Goal: Task Accomplishment & Management: Manage account settings

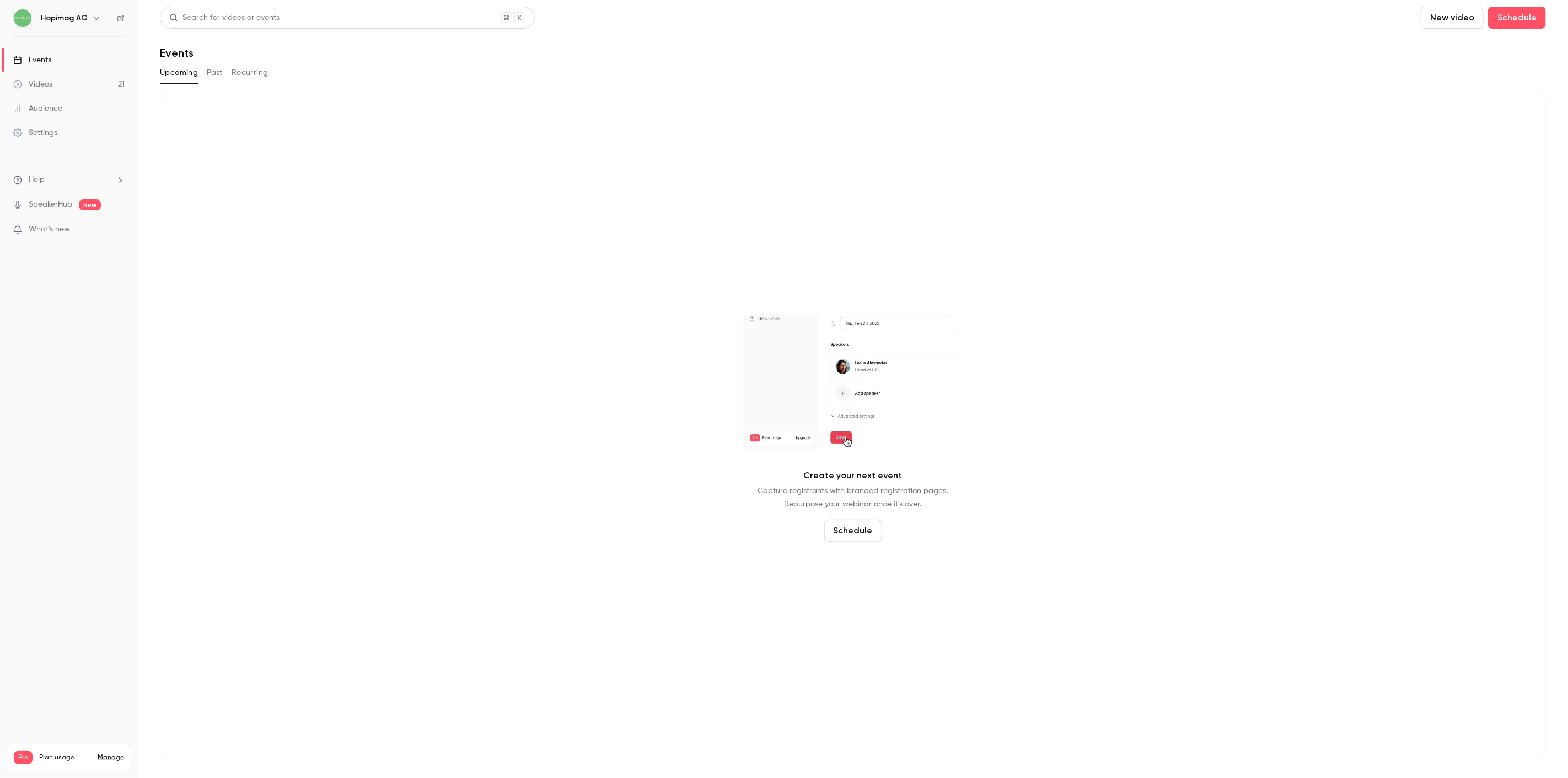
click at [52, 73] on link "Videos 21" at bounding box center [69, 84] width 138 height 25
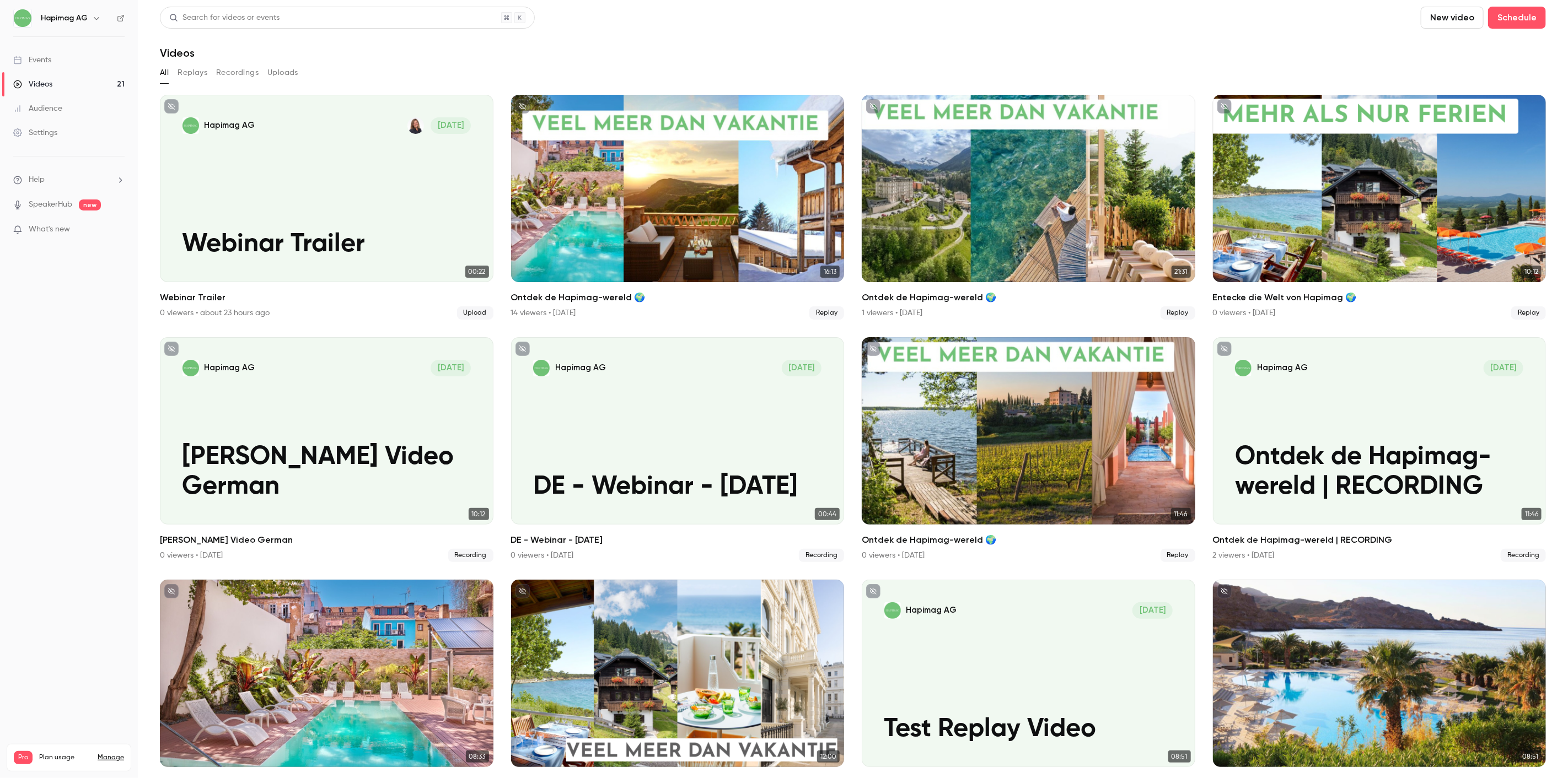
click at [231, 73] on button "Recordings" at bounding box center [237, 73] width 42 height 18
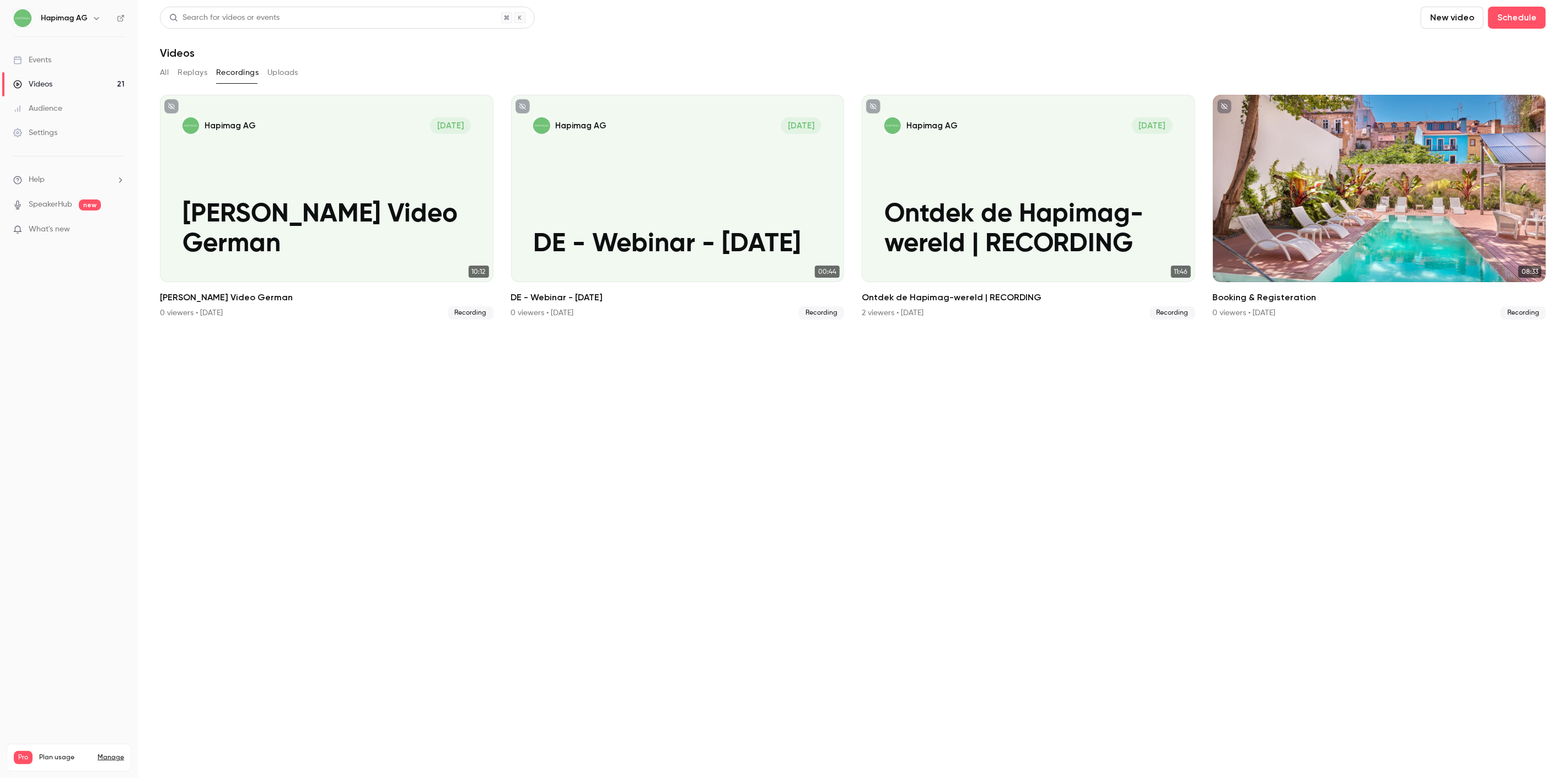
click at [90, 227] on p "What's new" at bounding box center [60, 229] width 93 height 11
click at [63, 202] on div at bounding box center [784, 389] width 1568 height 778
click at [58, 202] on link "SpeakerHub" at bounding box center [50, 204] width 44 height 11
click at [61, 77] on link "Videos 21" at bounding box center [69, 84] width 138 height 25
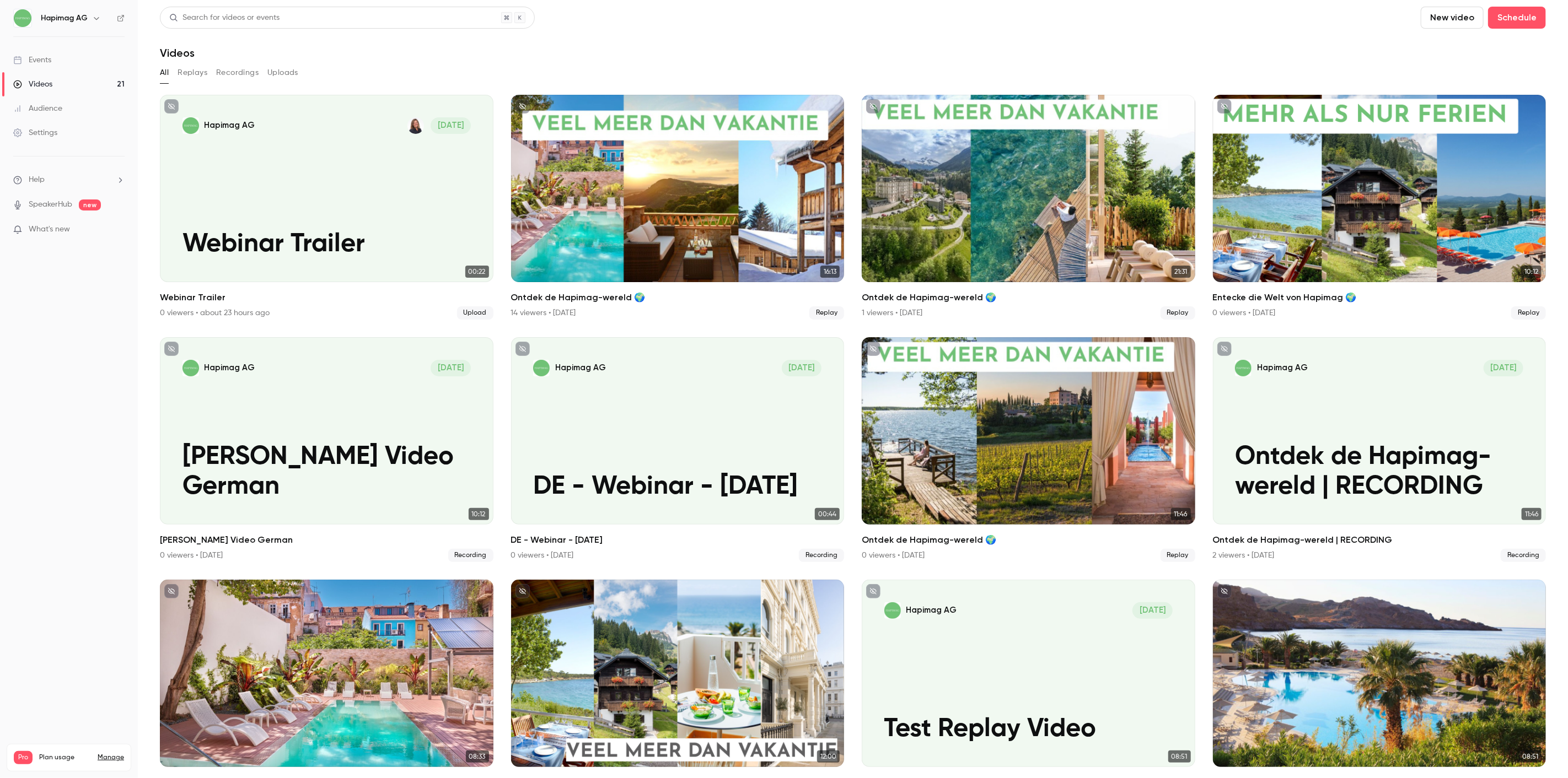
click at [64, 113] on link "Audience" at bounding box center [69, 109] width 138 height 25
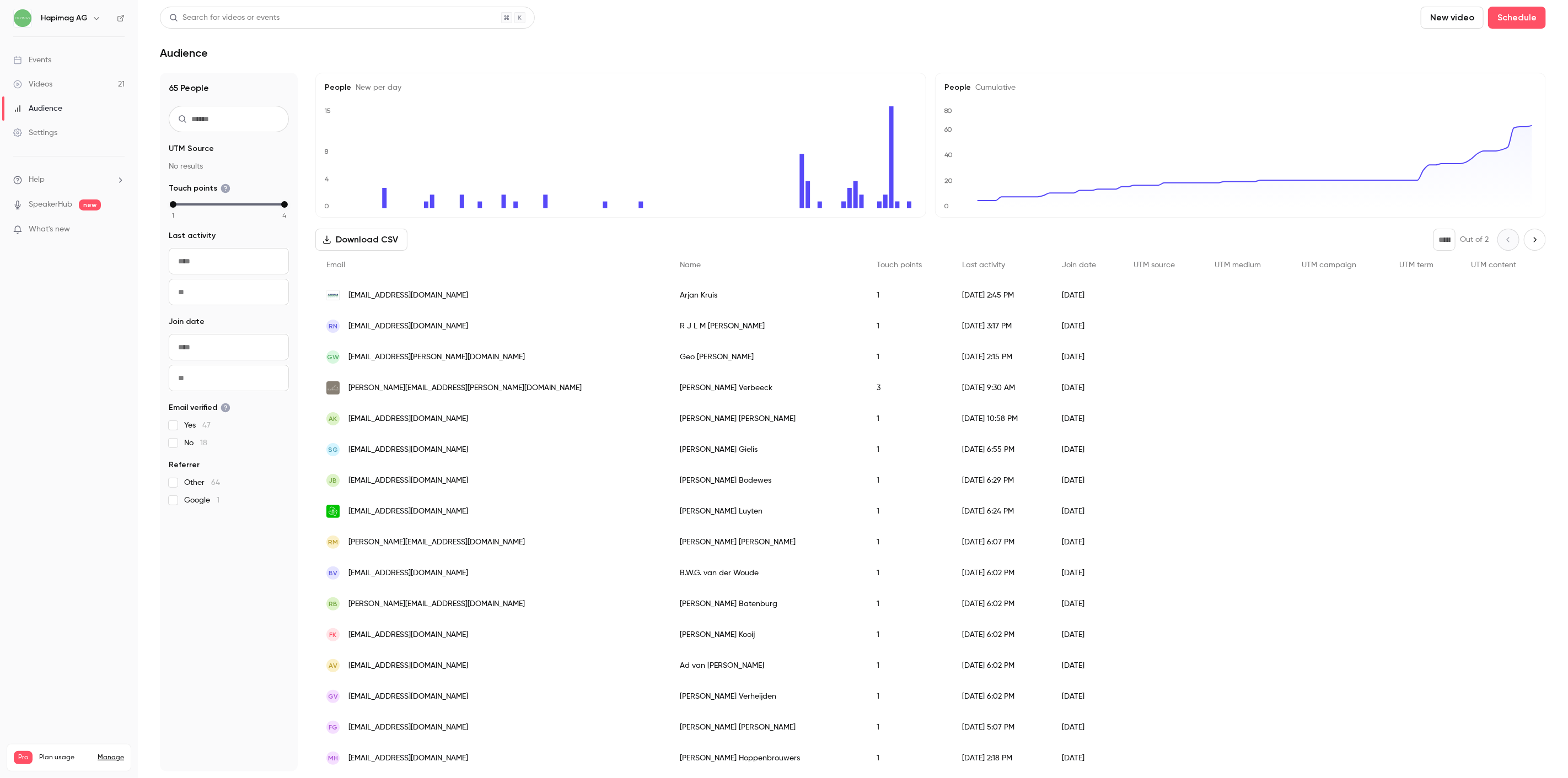
click at [54, 180] on li "Help" at bounding box center [68, 179] width 111 height 11
click at [64, 122] on div at bounding box center [784, 389] width 1568 height 778
click at [60, 133] on link "Settings" at bounding box center [69, 133] width 138 height 25
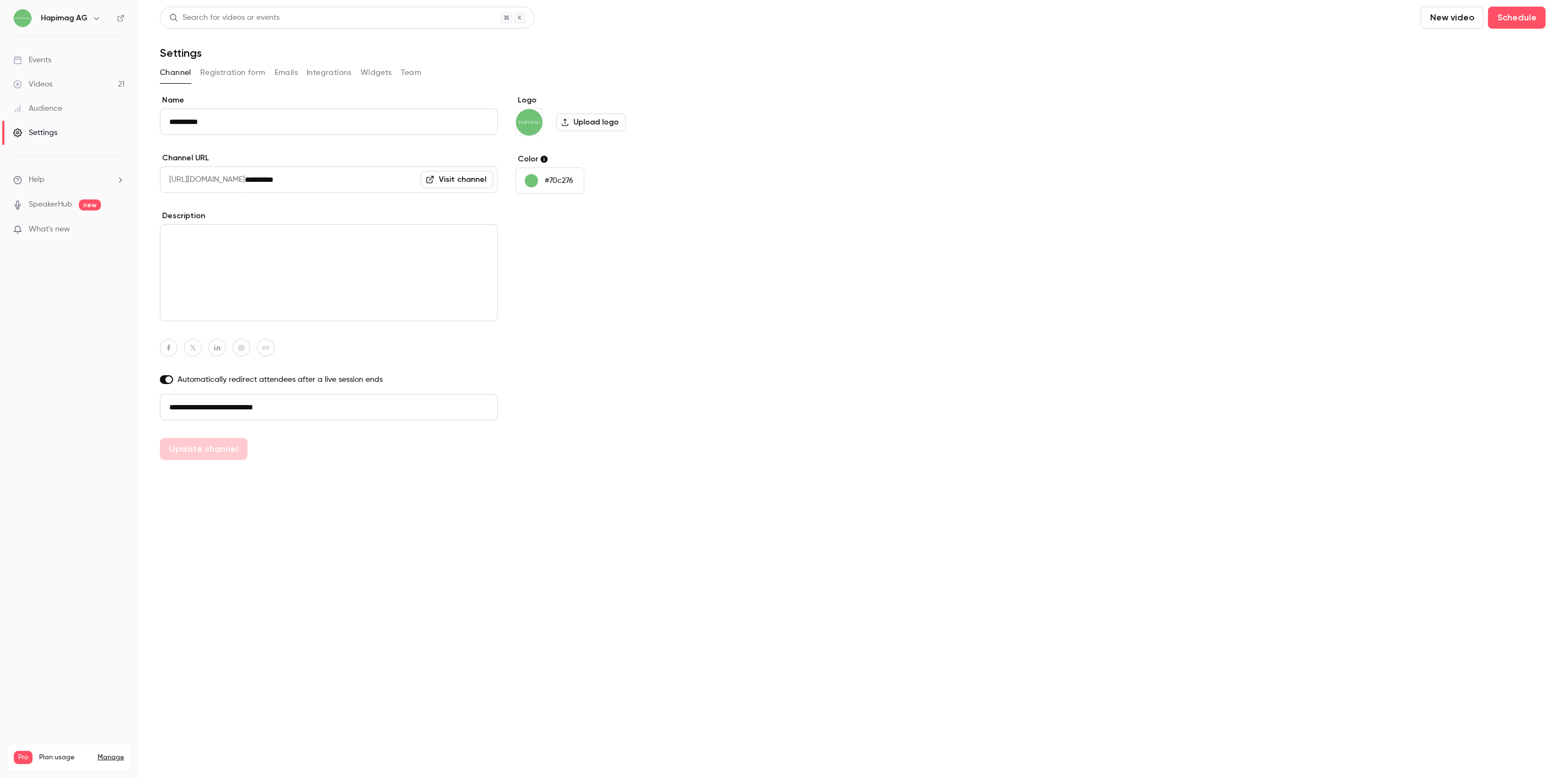
click at [58, 83] on link "Videos 21" at bounding box center [69, 84] width 138 height 25
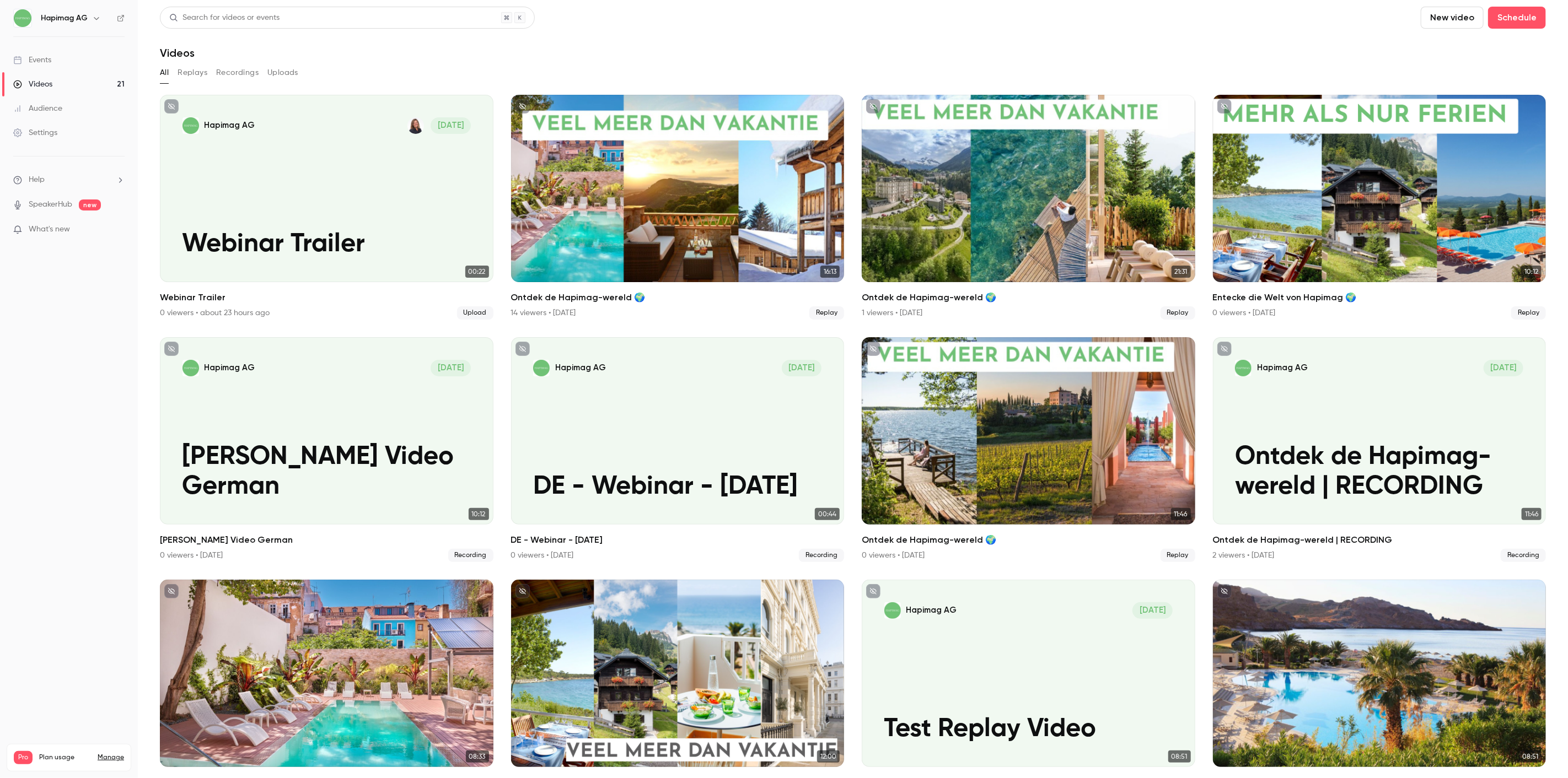
click at [239, 82] on div "All Replays Recordings Uploads" at bounding box center [853, 75] width 1386 height 22
click at [237, 74] on button "Recordings" at bounding box center [237, 73] width 42 height 18
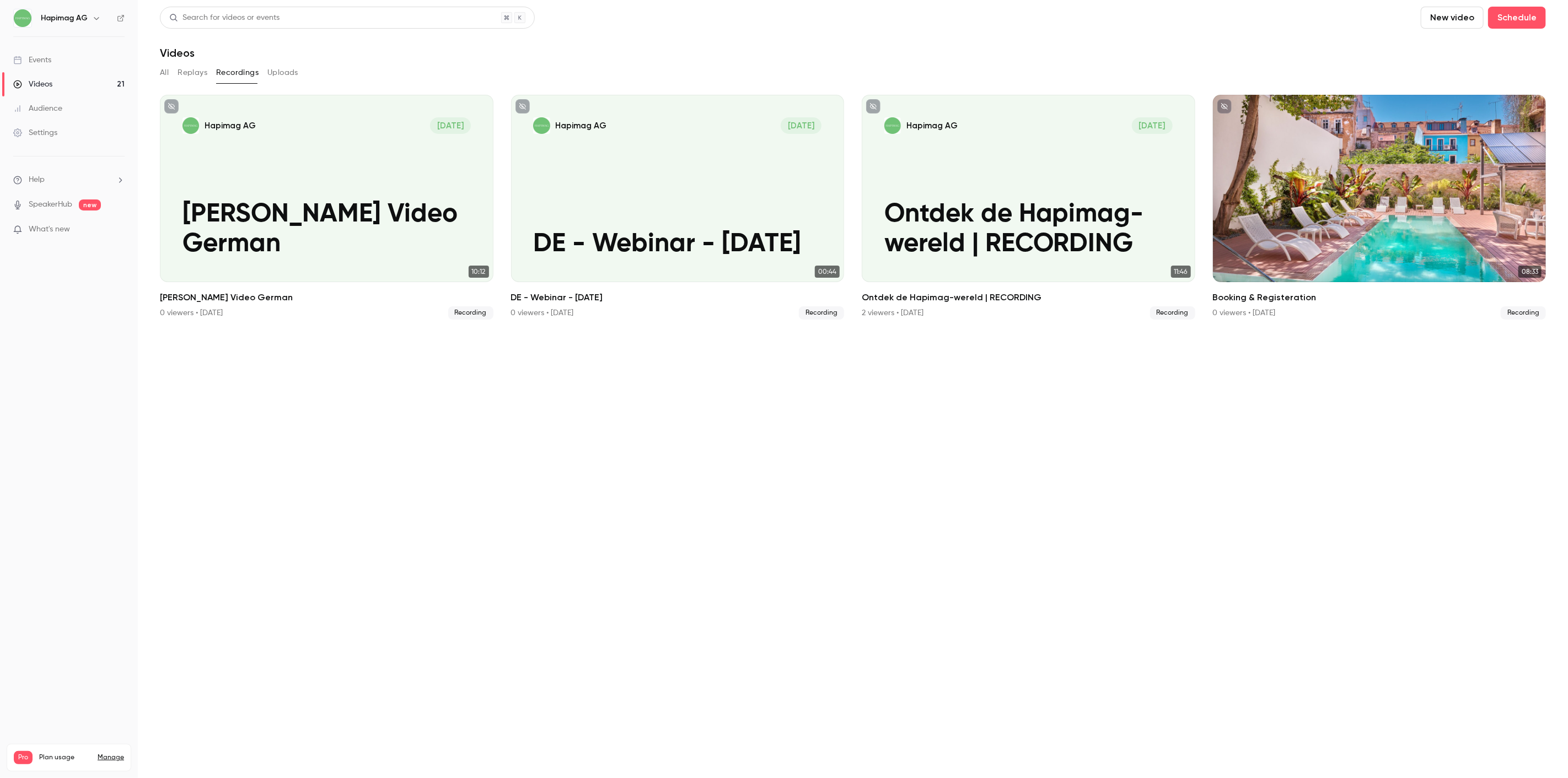
click at [201, 70] on button "Replays" at bounding box center [192, 73] width 30 height 18
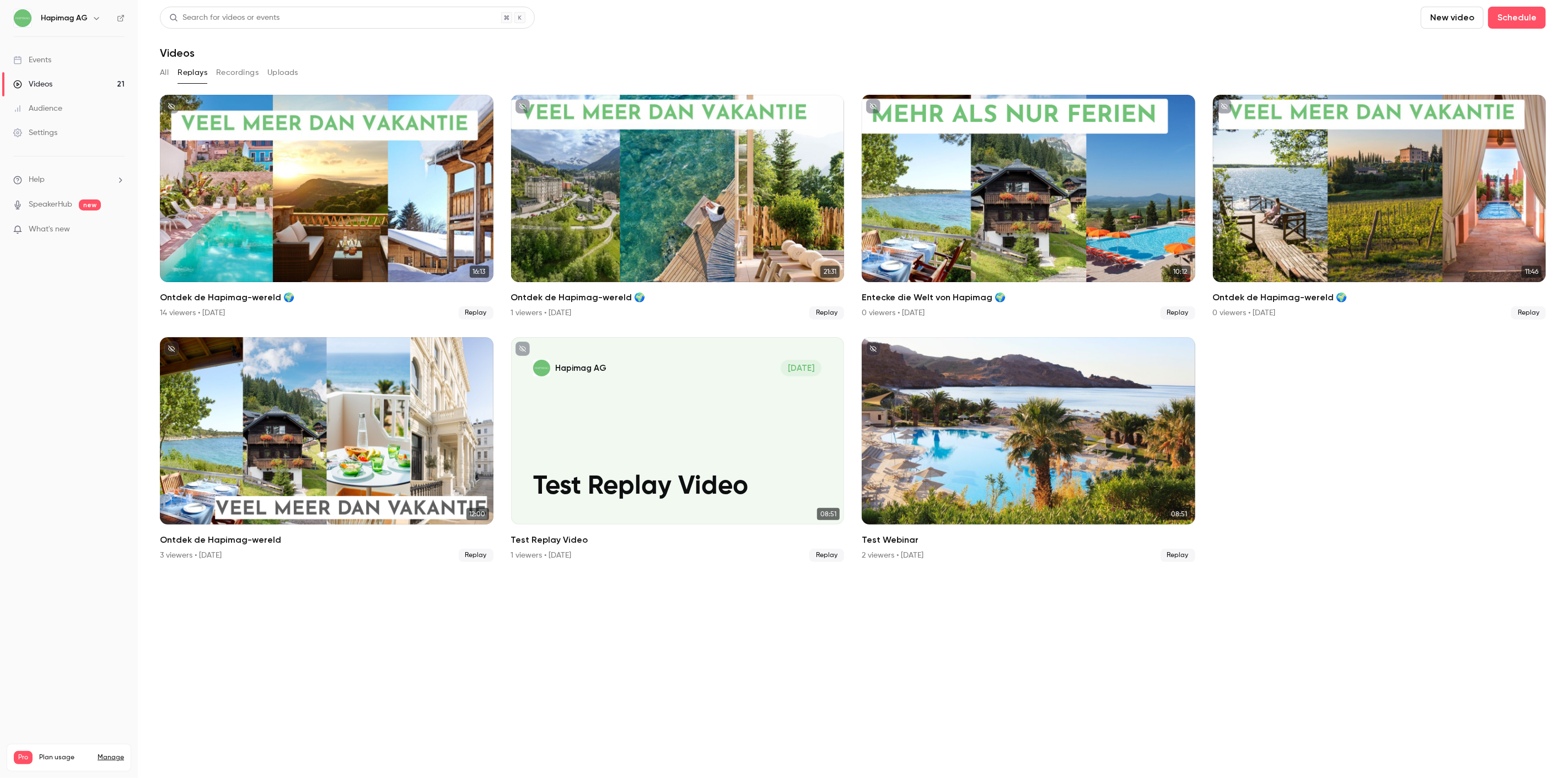
click at [728, 636] on section "Search for videos or events New video Schedule Videos All Replays Recordings Up…" at bounding box center [853, 389] width 1386 height 765
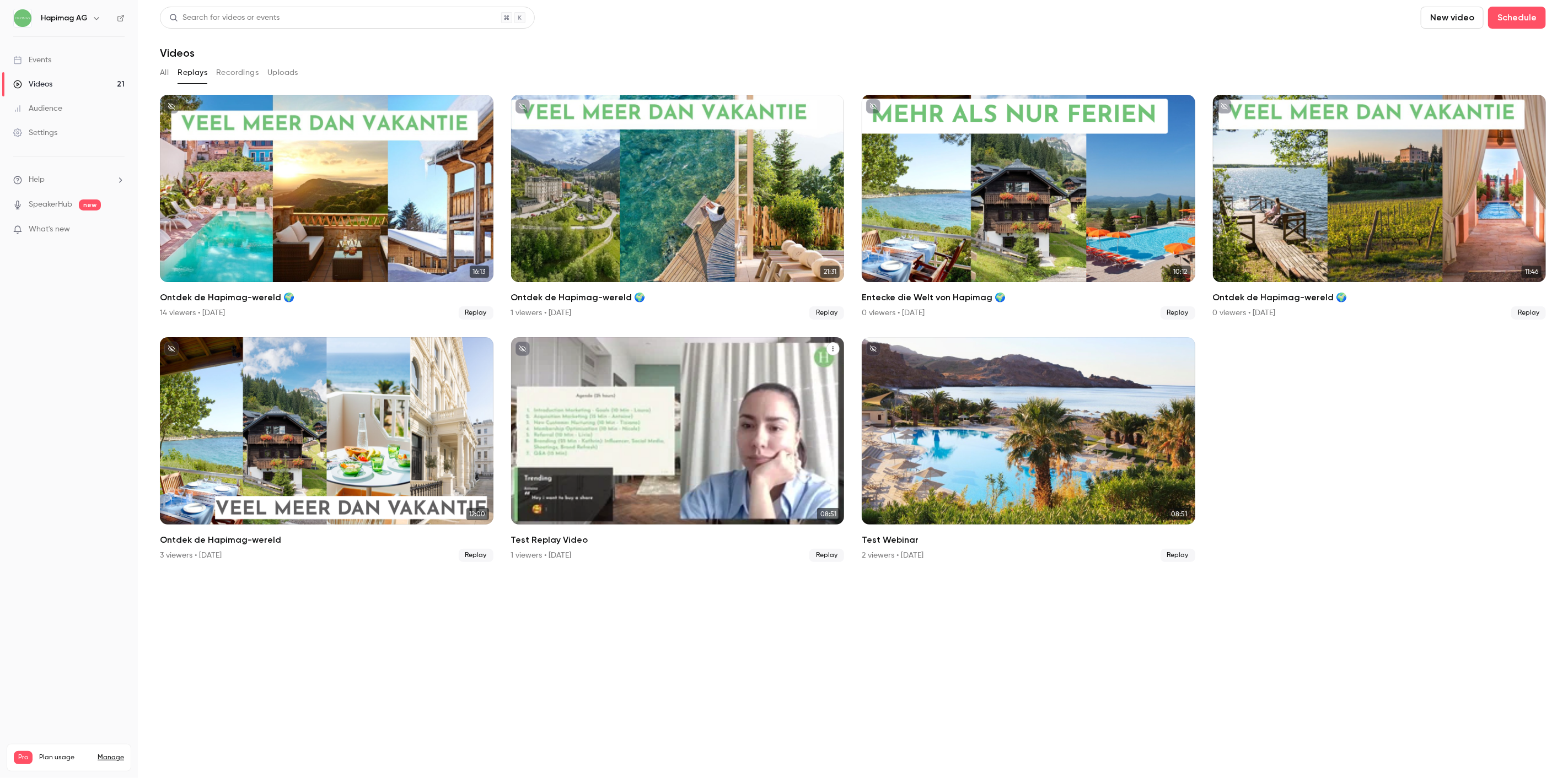
click at [836, 345] on icon "Test Replay Video" at bounding box center [833, 348] width 7 height 7
click at [767, 691] on div at bounding box center [784, 389] width 1568 height 778
click at [627, 422] on div "Hapimag AG [DATE] Test Replay Video" at bounding box center [677, 431] width 333 height 188
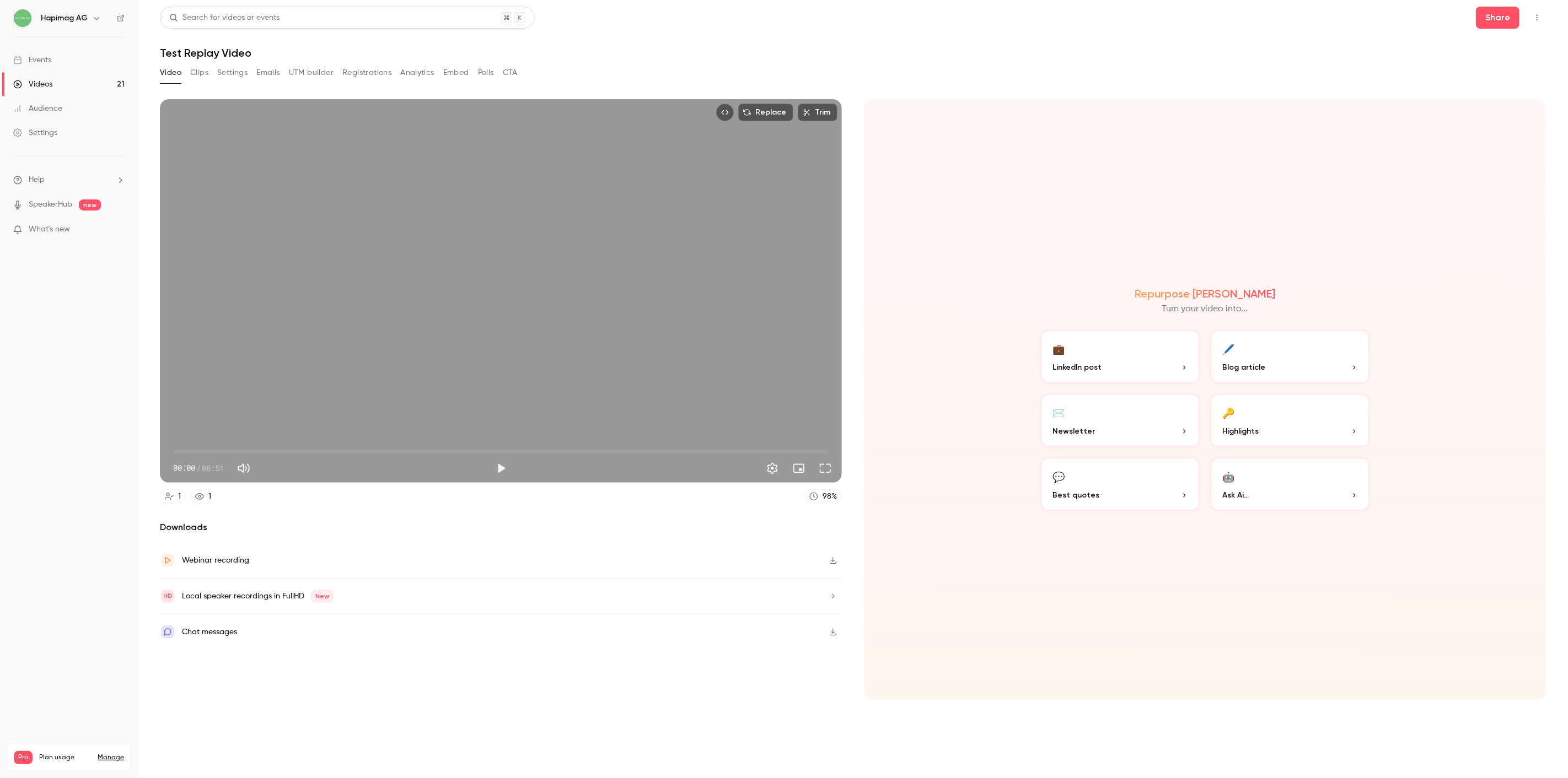
click at [1540, 14] on button "Top Bar Actions" at bounding box center [1537, 18] width 18 height 18
click at [1493, 103] on div "Delete" at bounding box center [1494, 103] width 86 height 11
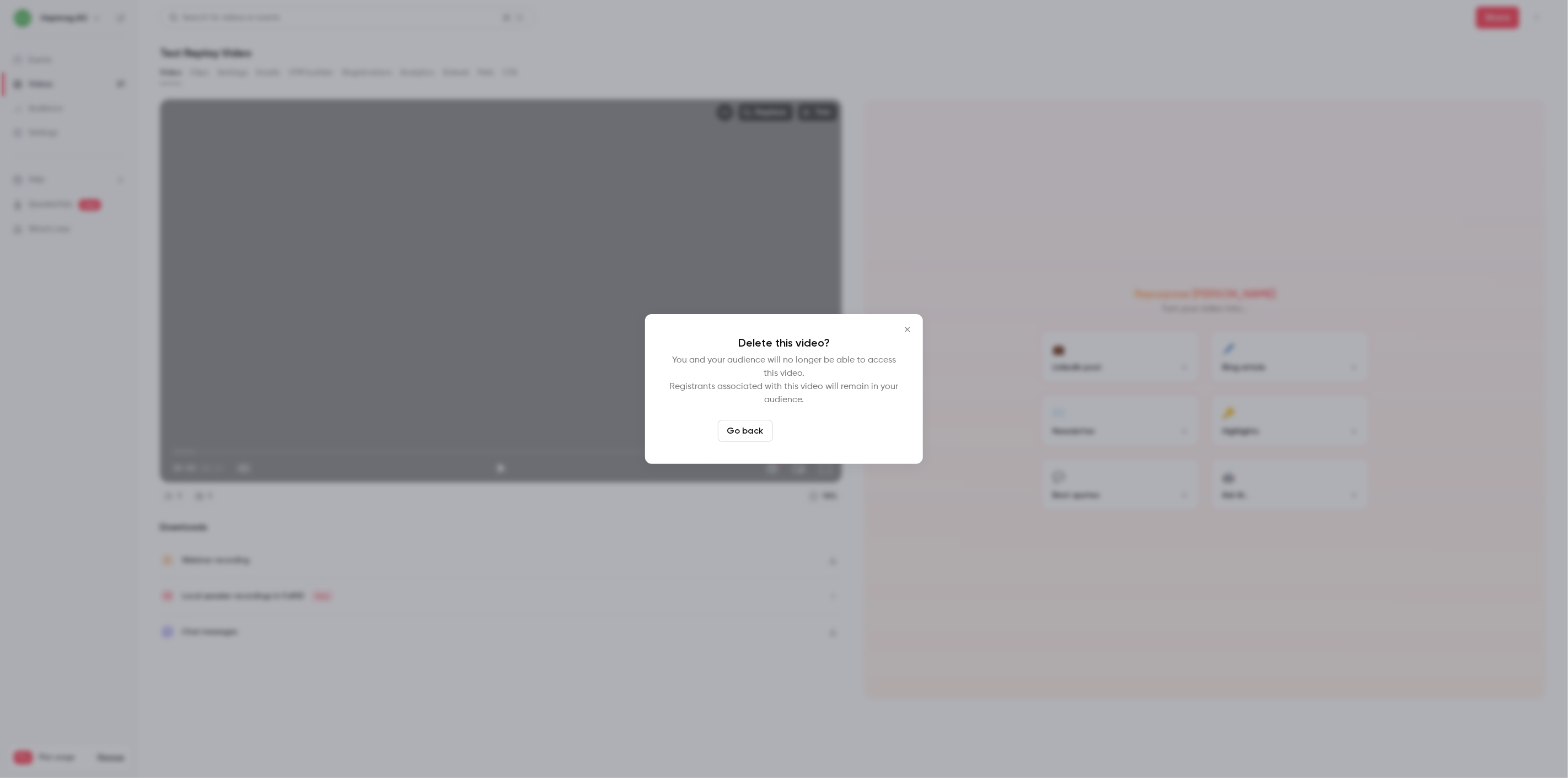
click at [784, 426] on button "Delete video" at bounding box center [814, 431] width 74 height 22
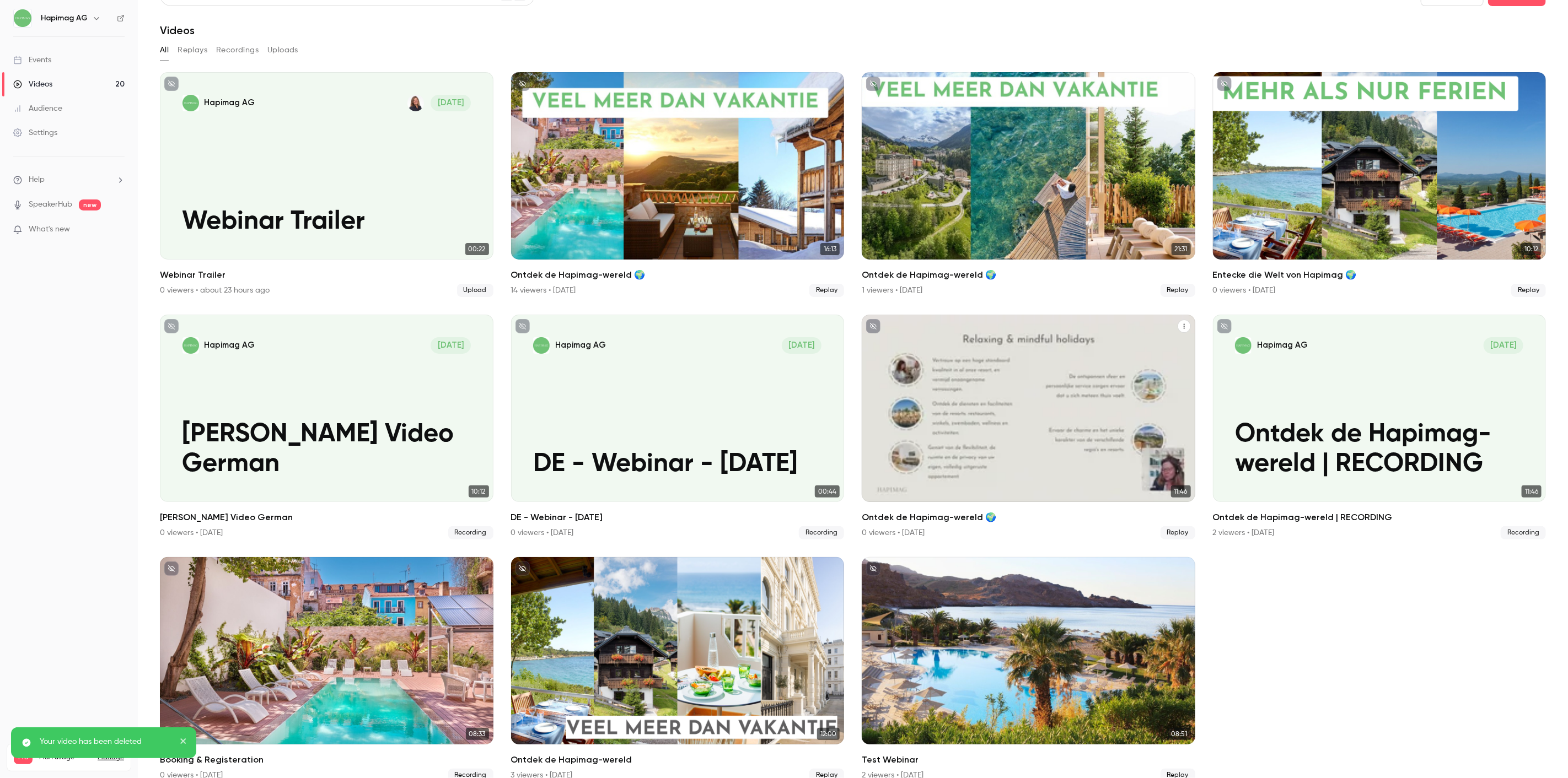
scroll to position [35, 0]
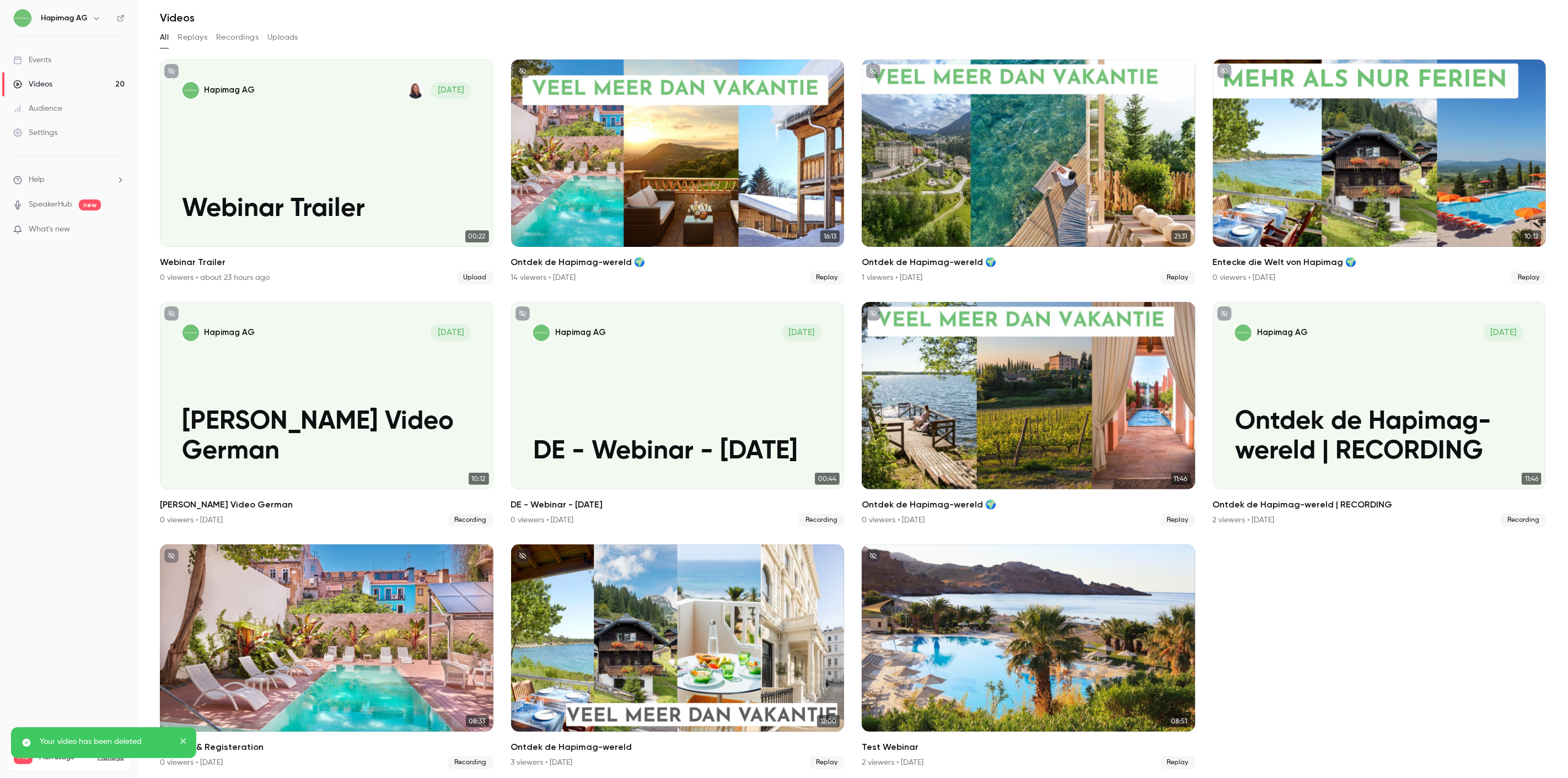
click at [1403, 630] on ul "Hapimag AG [DATE] Webinar Trailer 00:22 Webinar Trailer 0 viewers • about 23 ho…" at bounding box center [853, 414] width 1386 height 710
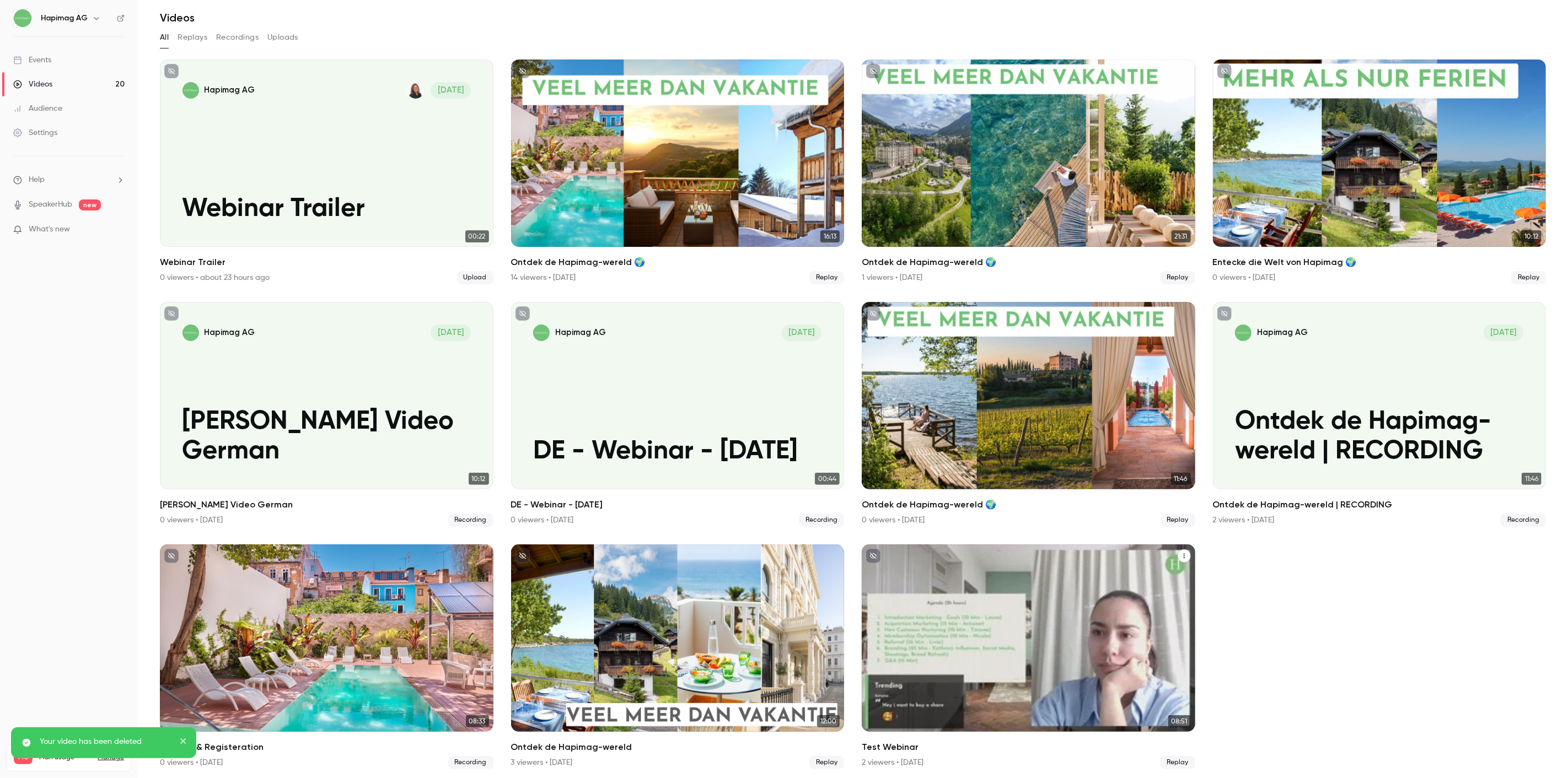
click at [1100, 606] on div "Test Webinar" at bounding box center [1028, 638] width 333 height 188
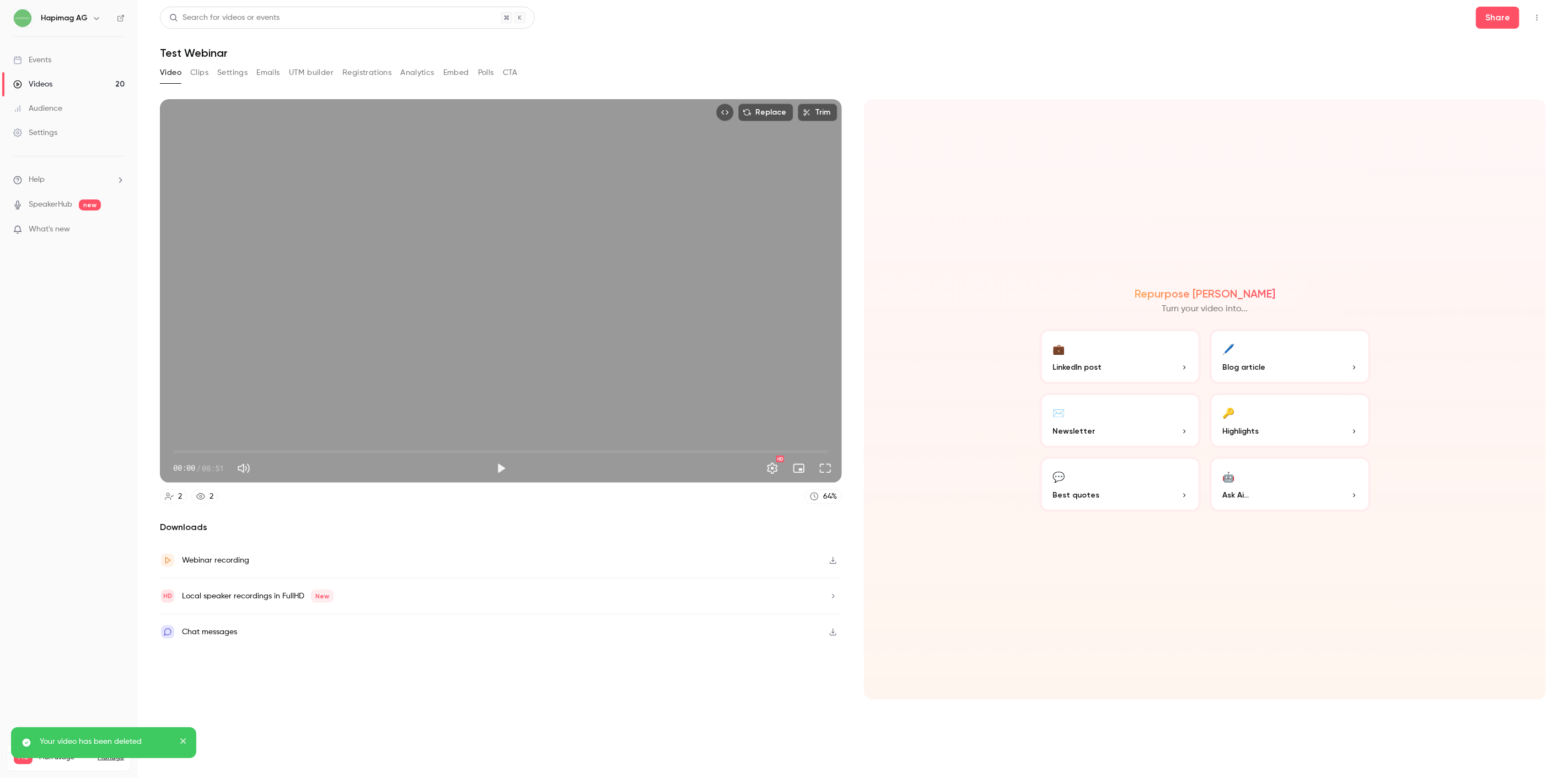
click at [1534, 18] on icon "Top Bar Actions" at bounding box center [1537, 18] width 9 height 8
click at [1458, 96] on li "Delete" at bounding box center [1486, 103] width 121 height 28
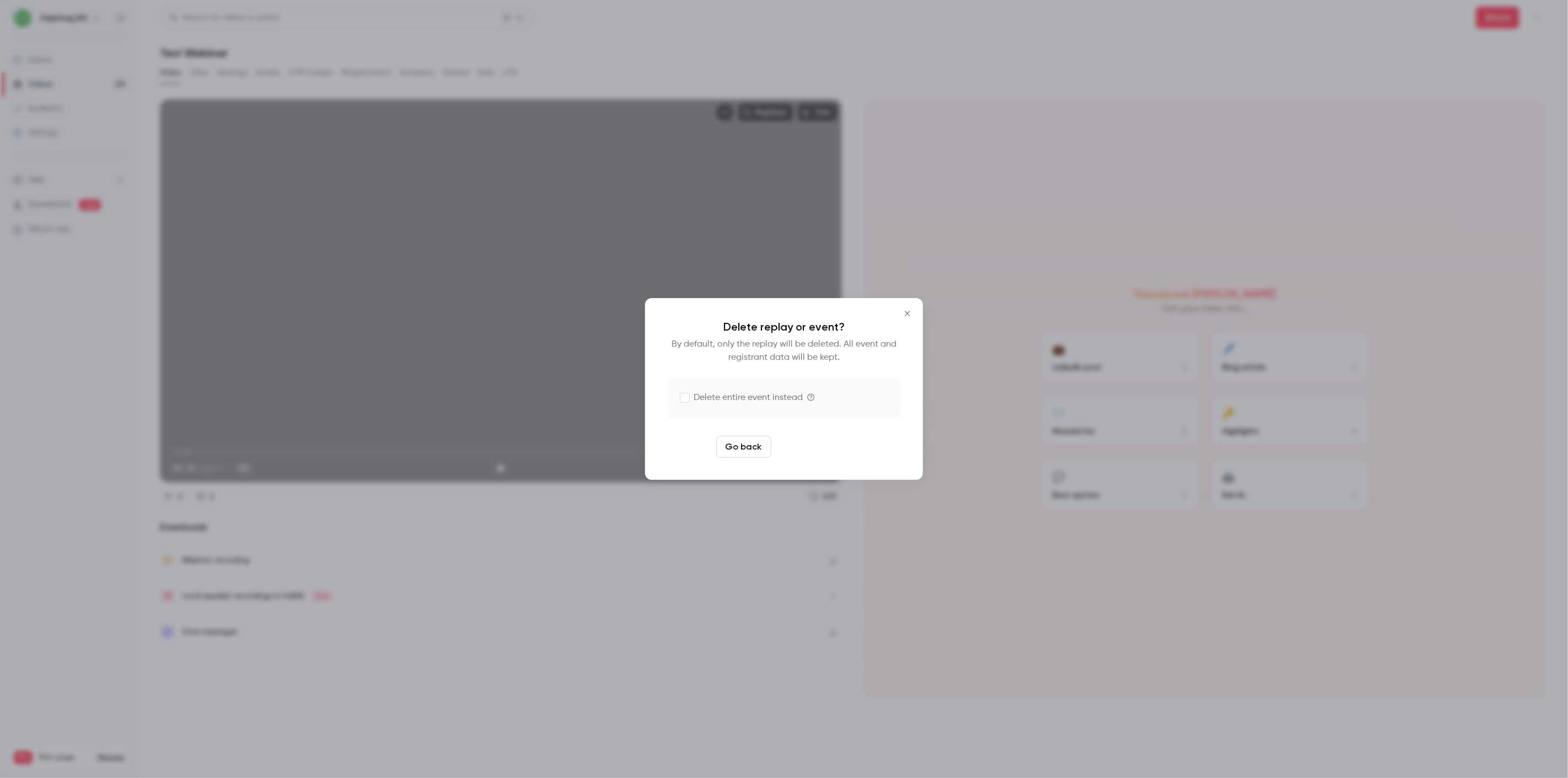
click at [833, 436] on div "Go back Delete replay" at bounding box center [784, 446] width 234 height 22
click at [833, 439] on button "Delete replay" at bounding box center [814, 446] width 77 height 22
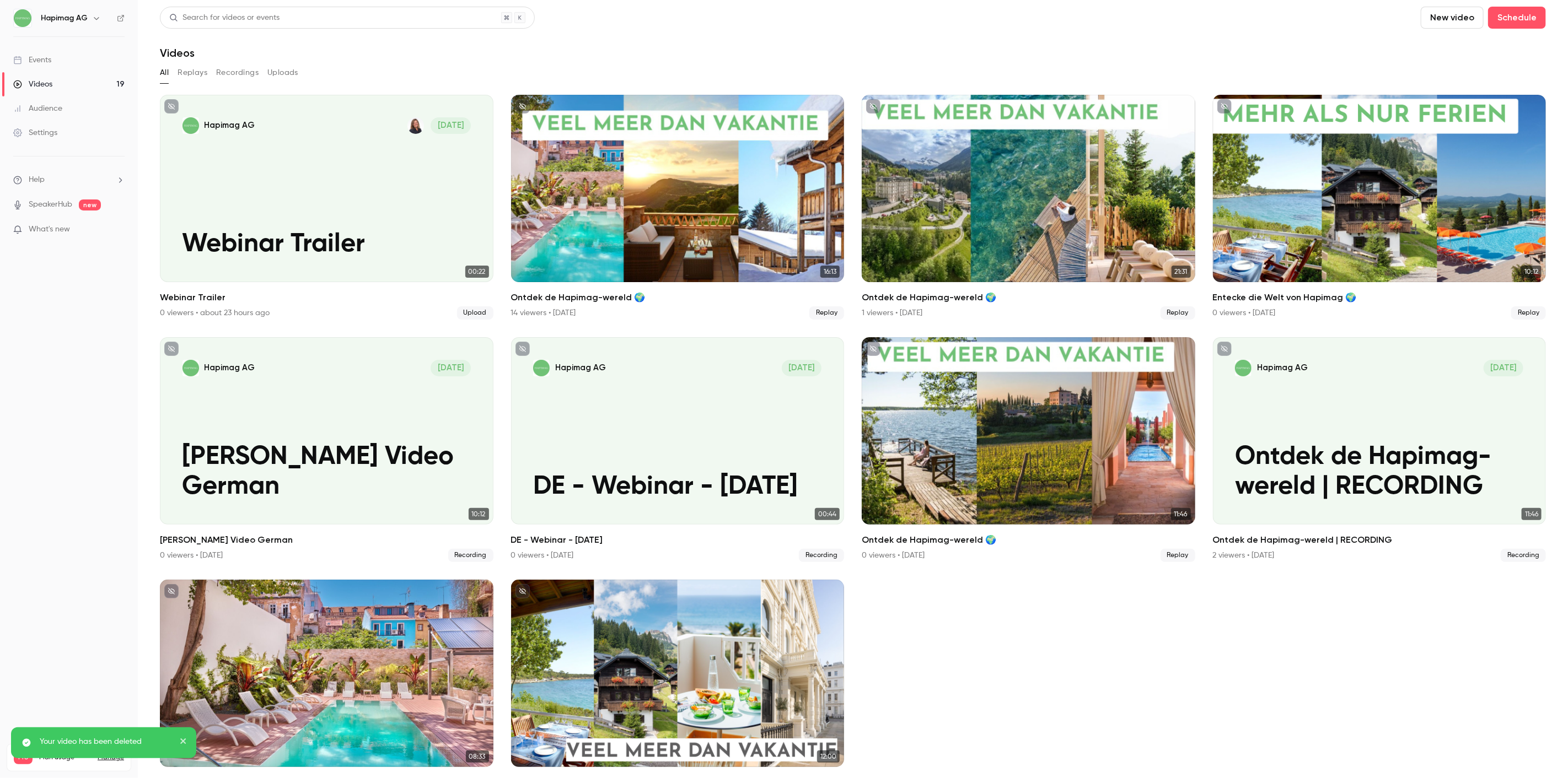
click at [1023, 678] on ul "Hapimag AG [DATE] Webinar Trailer 00:22 Webinar Trailer 0 viewers • about 23 ho…" at bounding box center [853, 449] width 1386 height 710
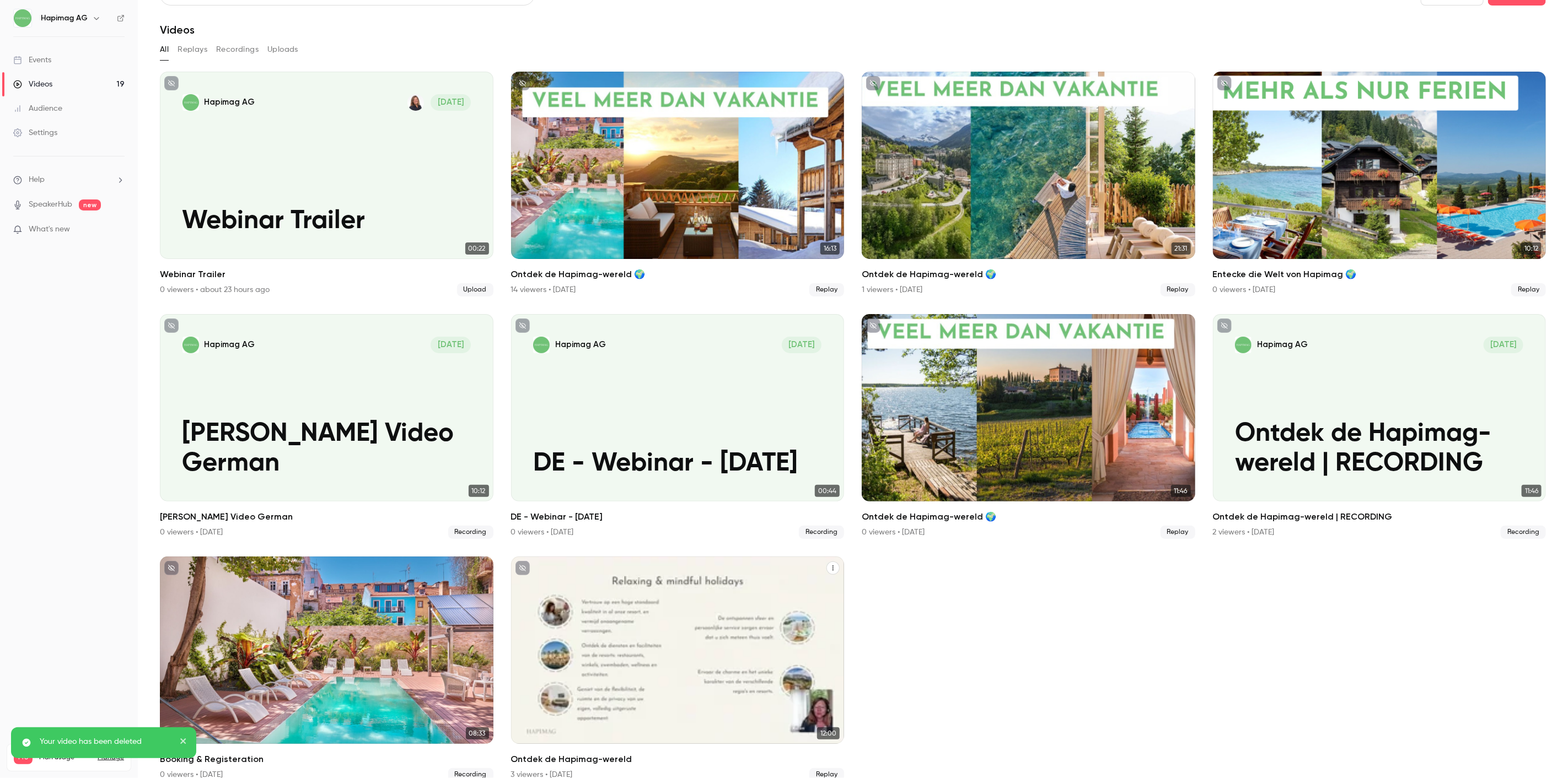
scroll to position [35, 0]
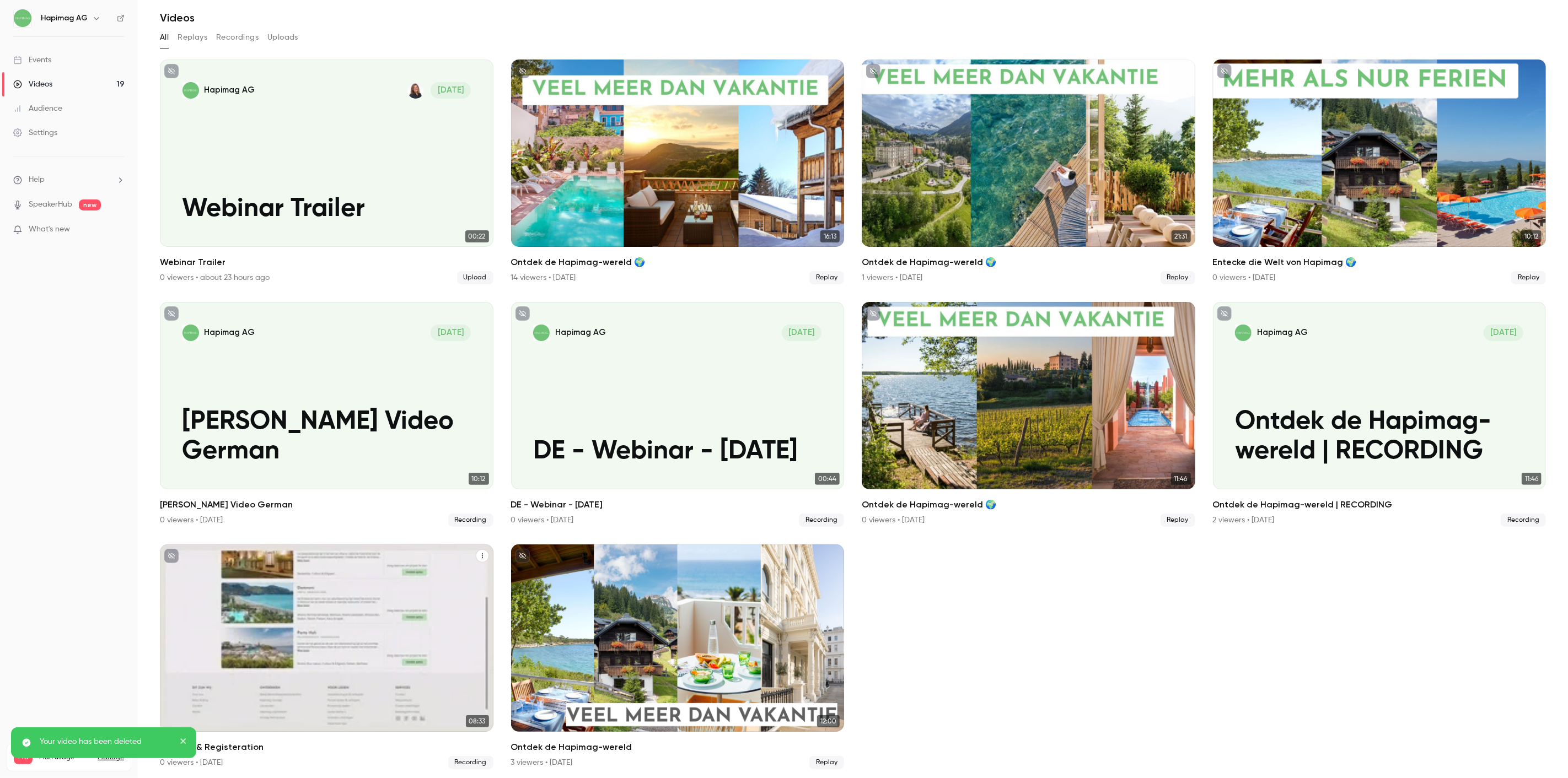
click at [441, 613] on div "Booking & Registeration" at bounding box center [326, 638] width 333 height 188
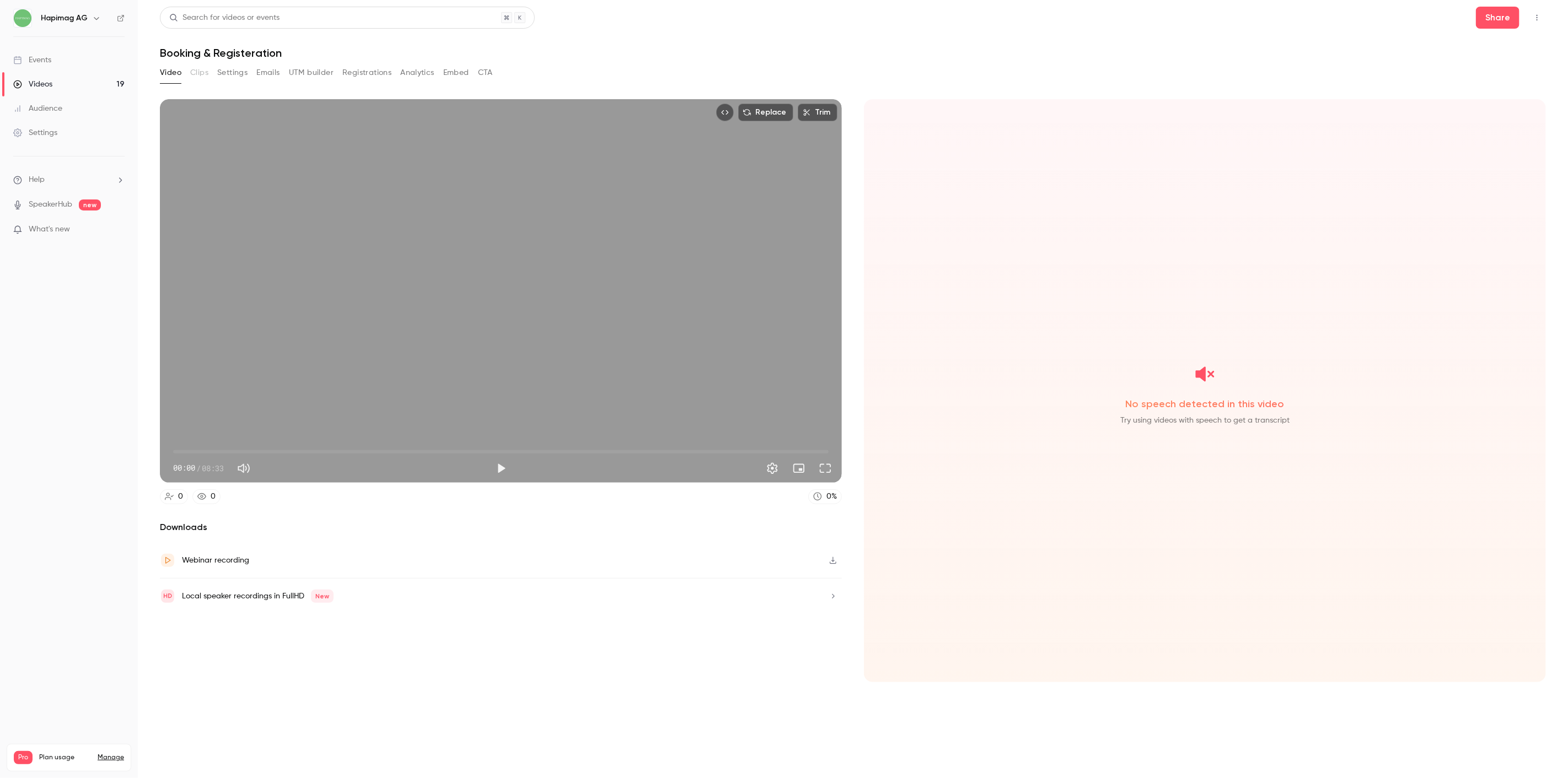
click at [1536, 25] on button "Top Bar Actions" at bounding box center [1537, 18] width 18 height 18
click at [1501, 100] on div "Delete" at bounding box center [1494, 103] width 86 height 11
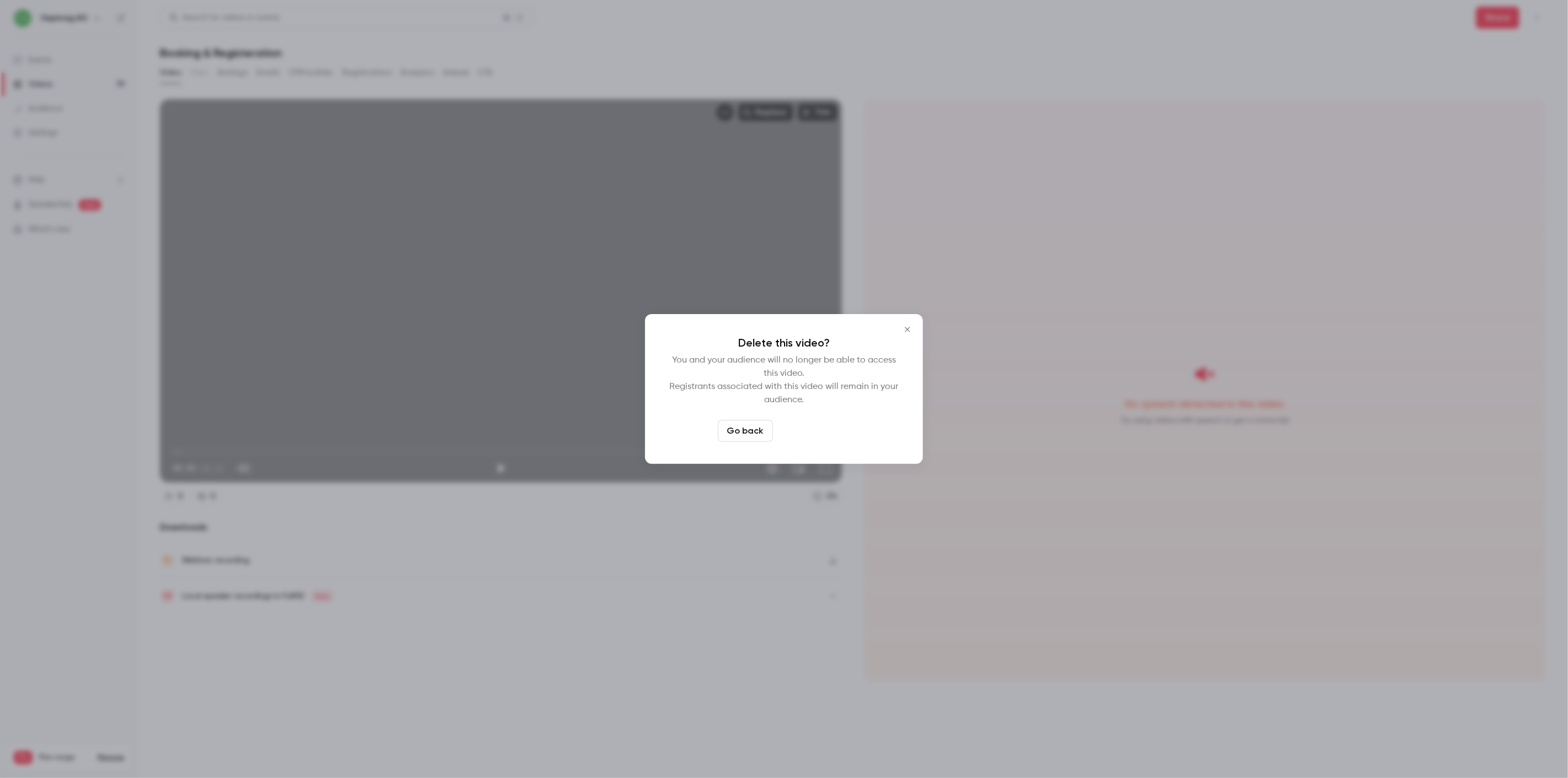
click at [789, 438] on button "Delete video" at bounding box center [814, 431] width 74 height 22
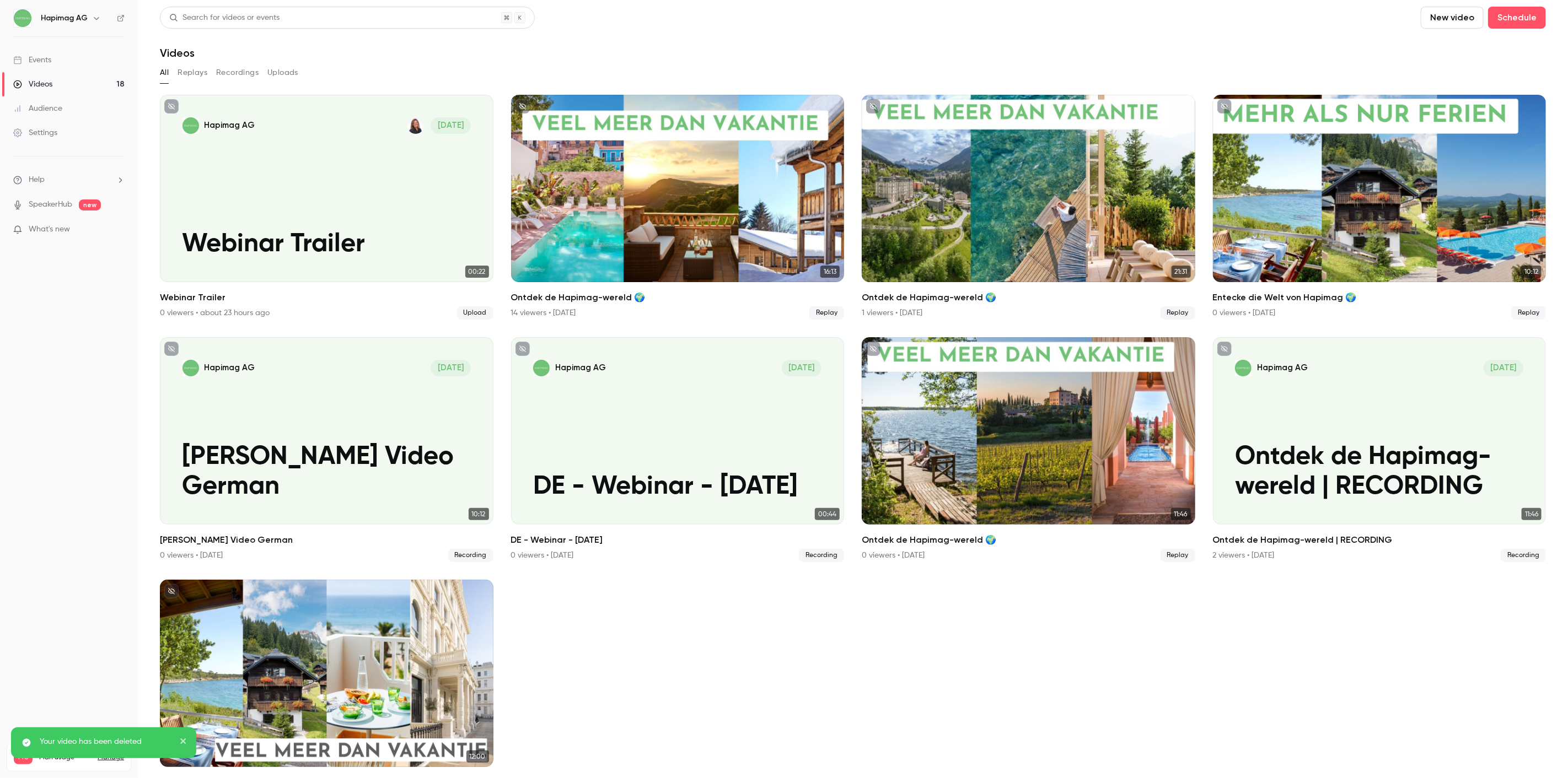
click at [914, 656] on ul "Hapimag AG [DATE] Webinar Trailer 00:22 Webinar Trailer 0 viewers • about 23 ho…" at bounding box center [853, 449] width 1386 height 710
click at [1349, 668] on ul "Hapimag AG [DATE] Webinar Trailer 00:22 Webinar Trailer 0 viewers • about 23 ho…" at bounding box center [853, 449] width 1386 height 710
click at [191, 68] on button "Replays" at bounding box center [192, 73] width 30 height 18
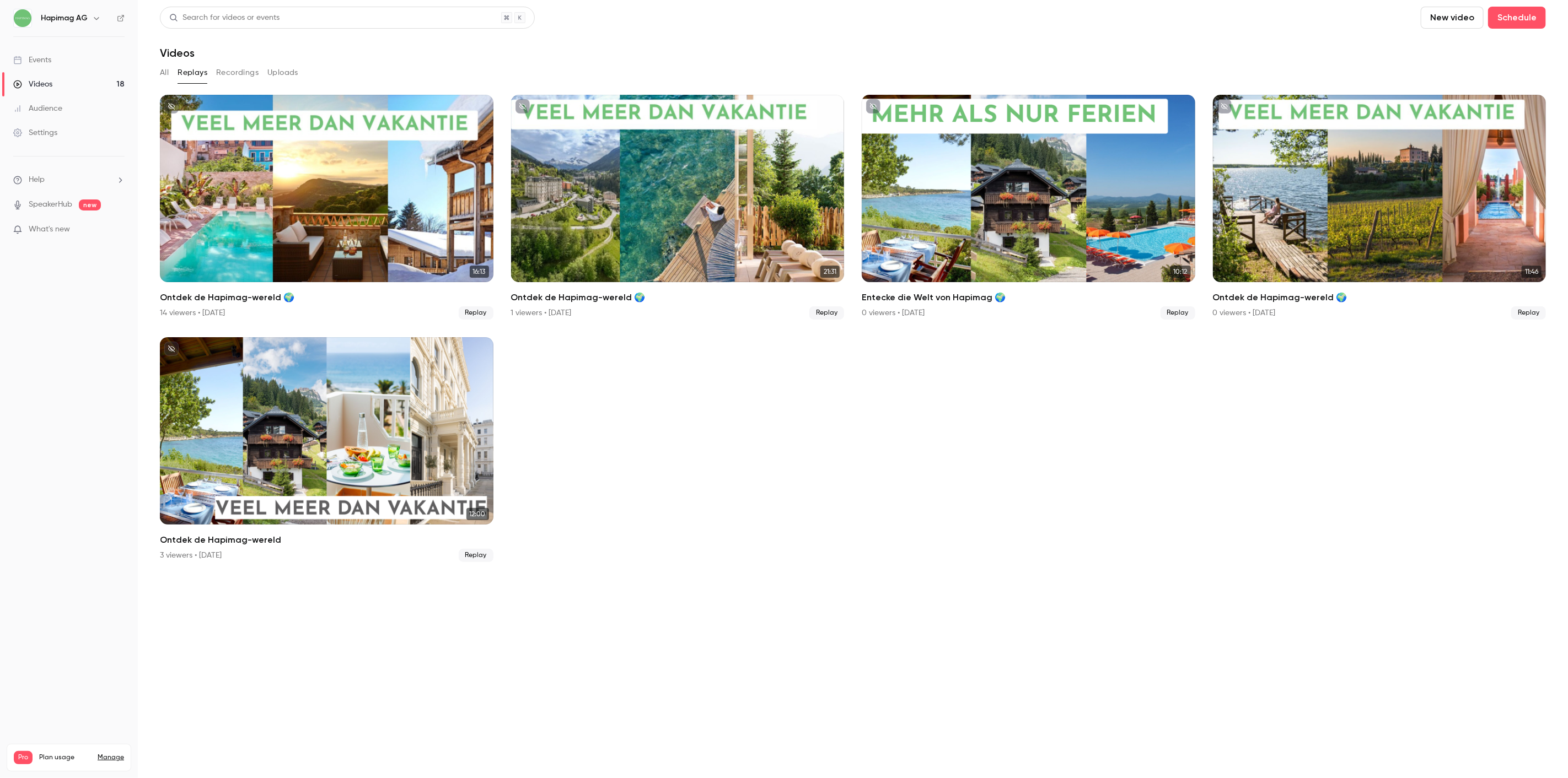
click at [160, 74] on button "All" at bounding box center [165, 73] width 9 height 18
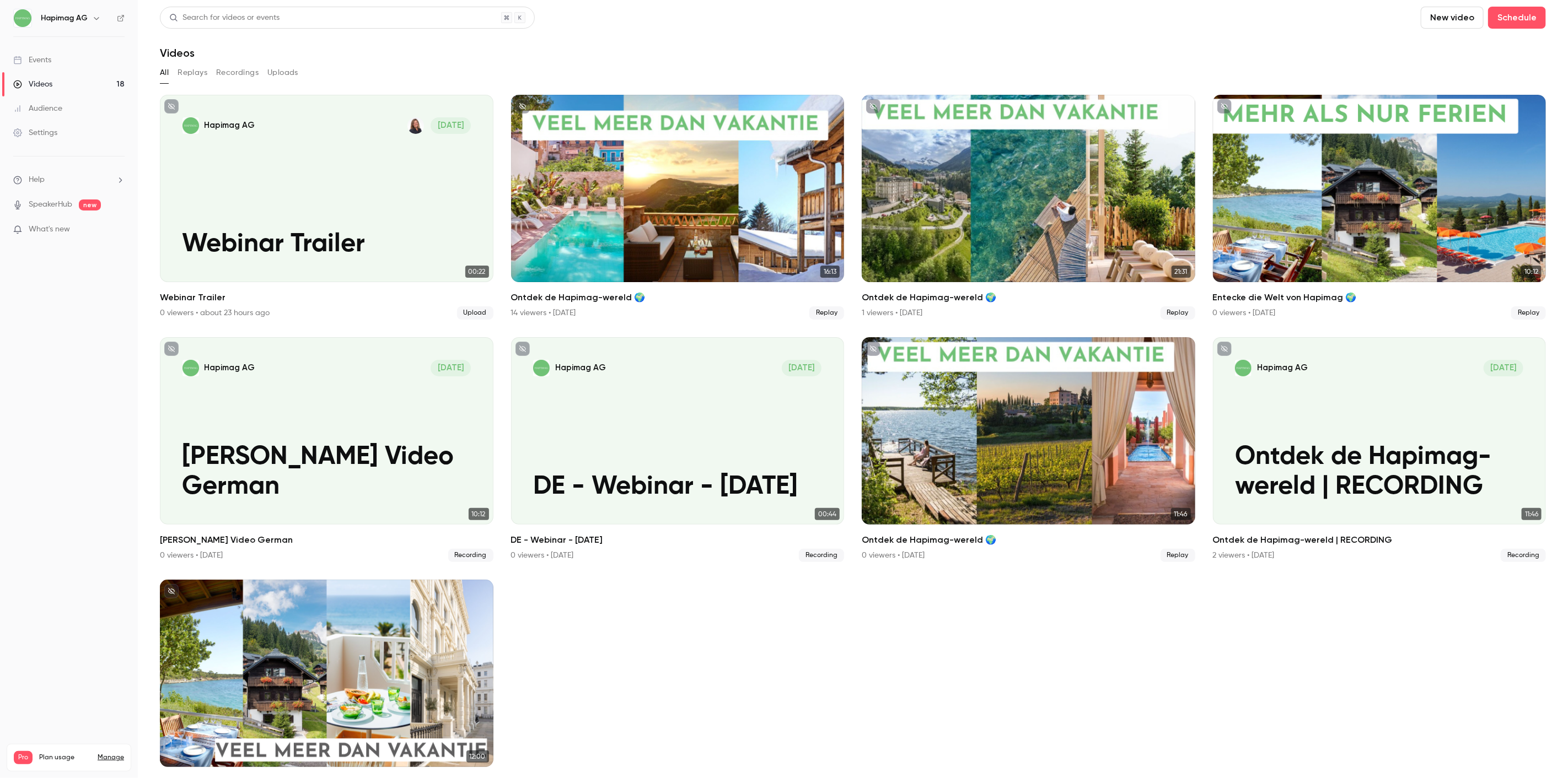
click at [56, 102] on link "Audience" at bounding box center [69, 109] width 138 height 25
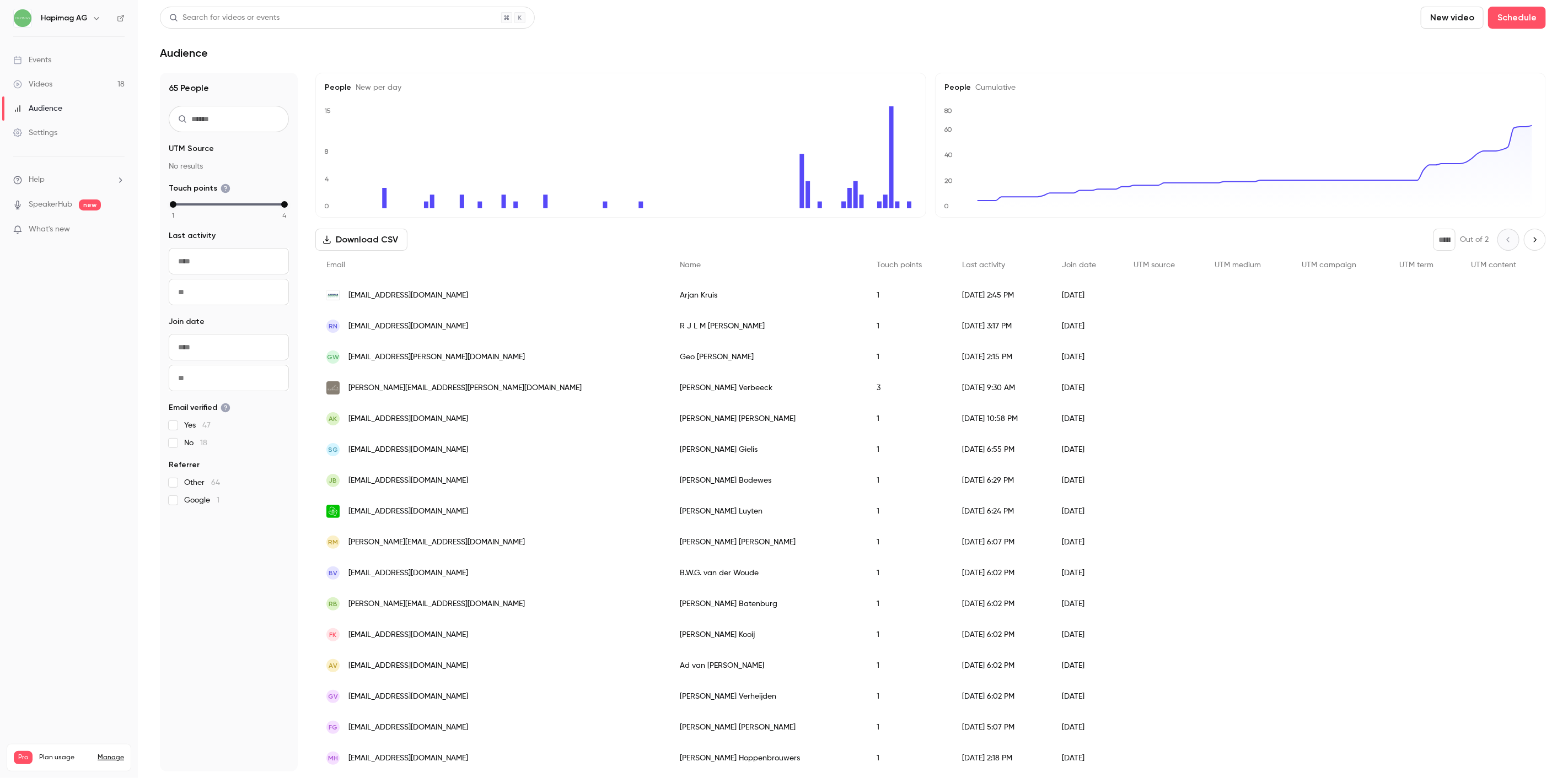
click at [47, 42] on ul "Events Videos 18 Audience Settings" at bounding box center [69, 96] width 138 height 119
click at [52, 58] on link "Events" at bounding box center [69, 60] width 138 height 25
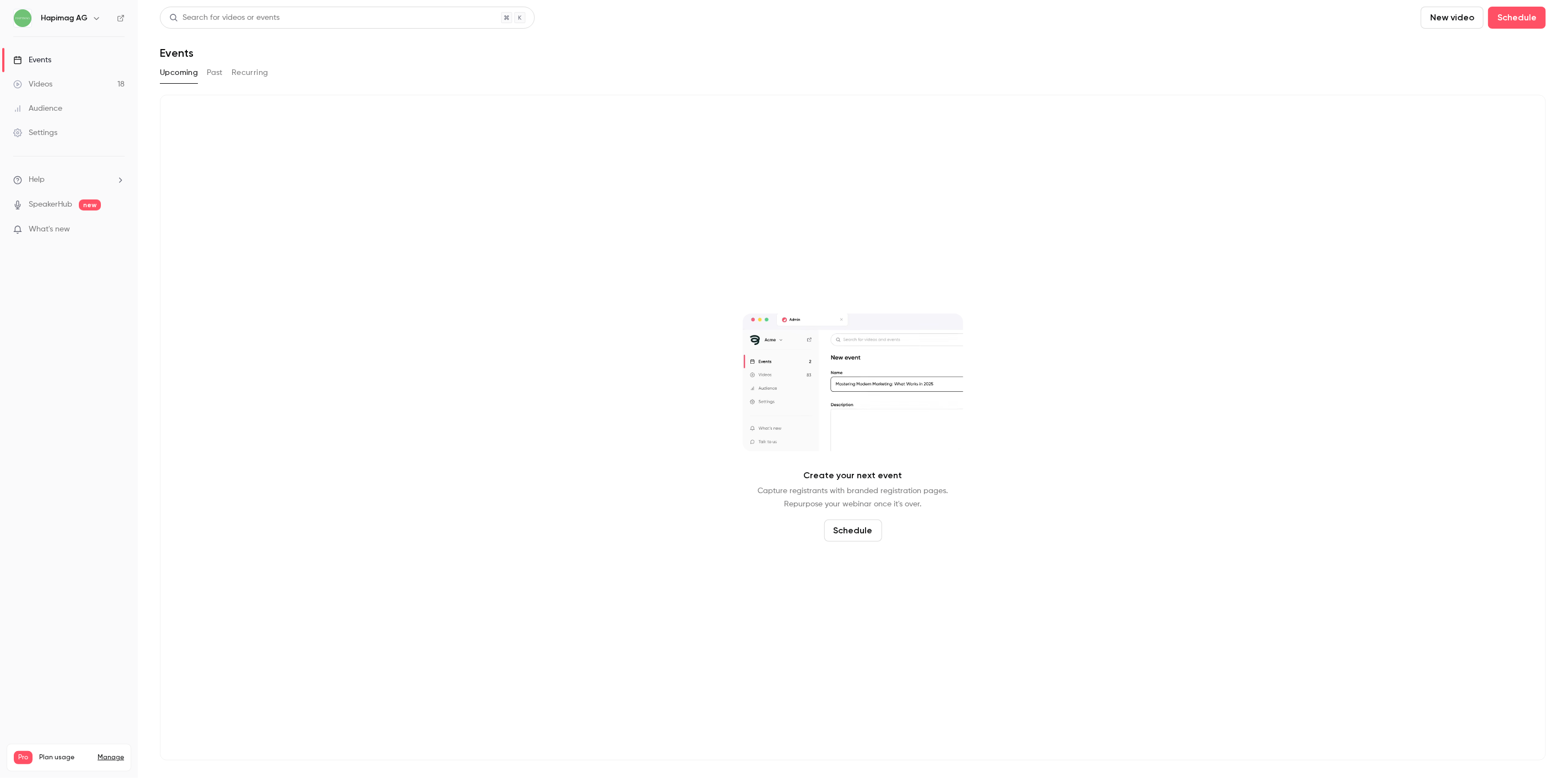
click at [216, 74] on button "Past" at bounding box center [214, 73] width 16 height 18
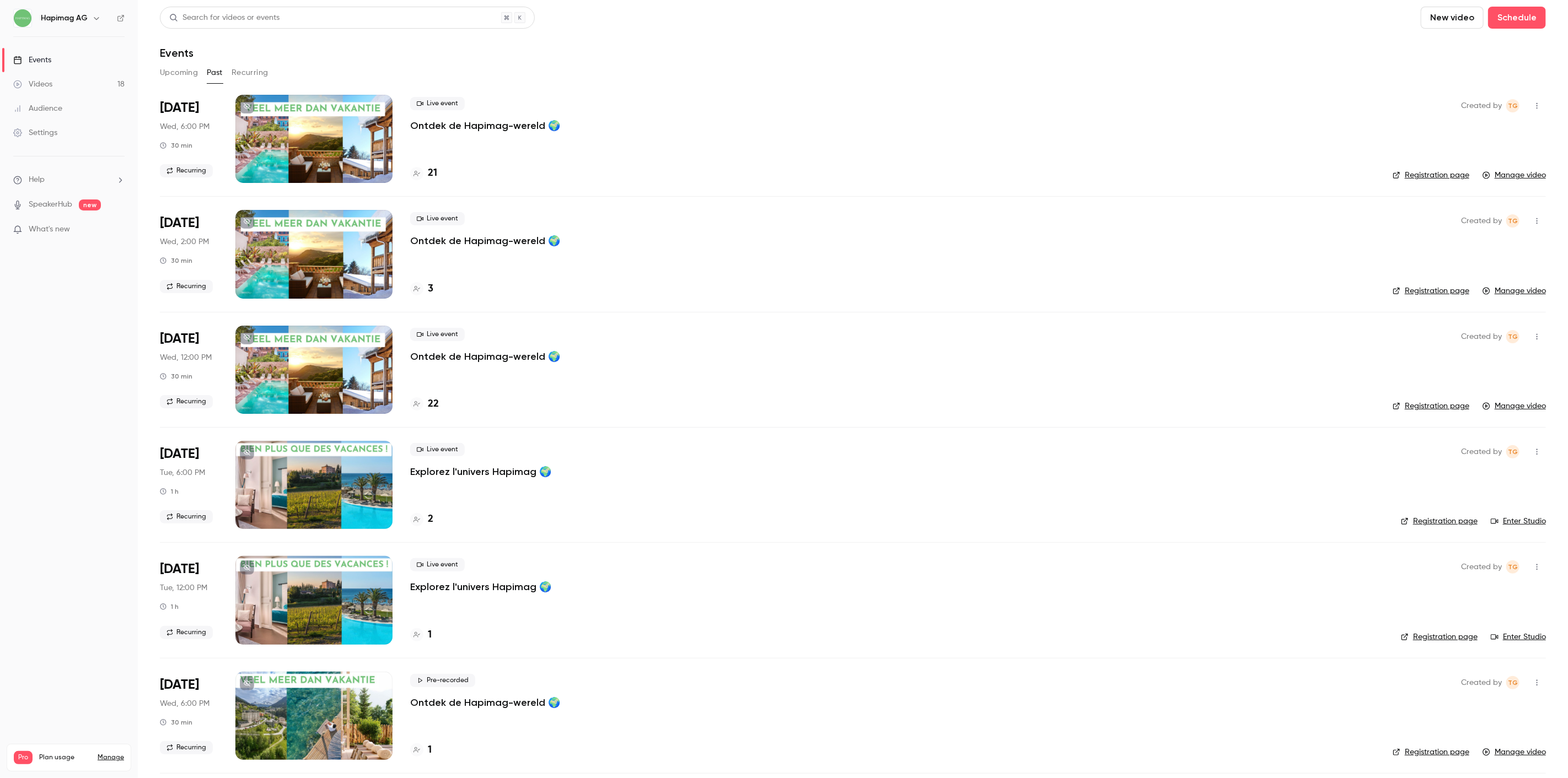
click at [488, 119] on p "Ontdek de Hapimag-wereld 🌍" at bounding box center [486, 125] width 150 height 13
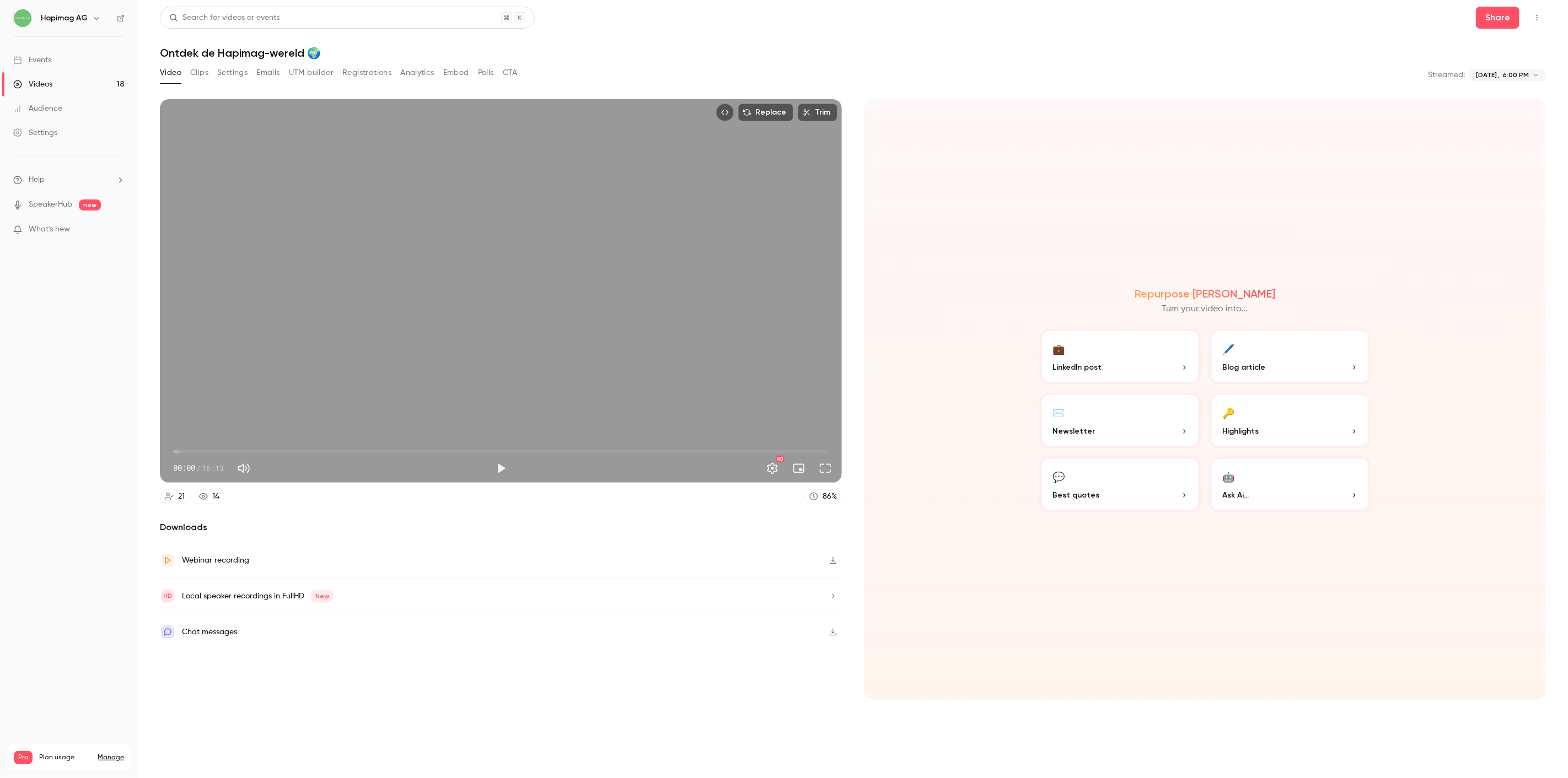
click at [444, 77] on button "Embed" at bounding box center [457, 73] width 26 height 18
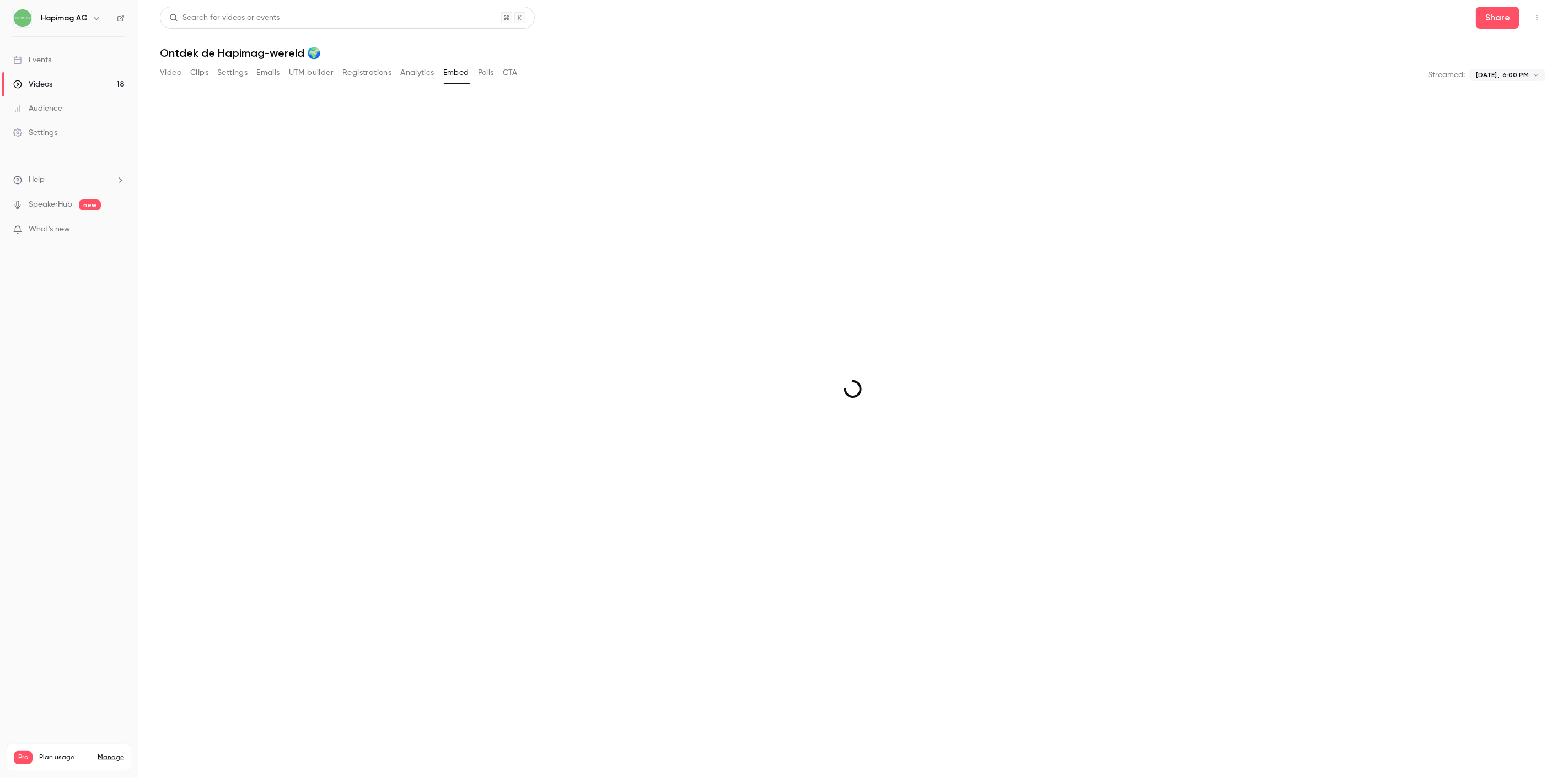
click at [415, 72] on button "Analytics" at bounding box center [417, 73] width 34 height 18
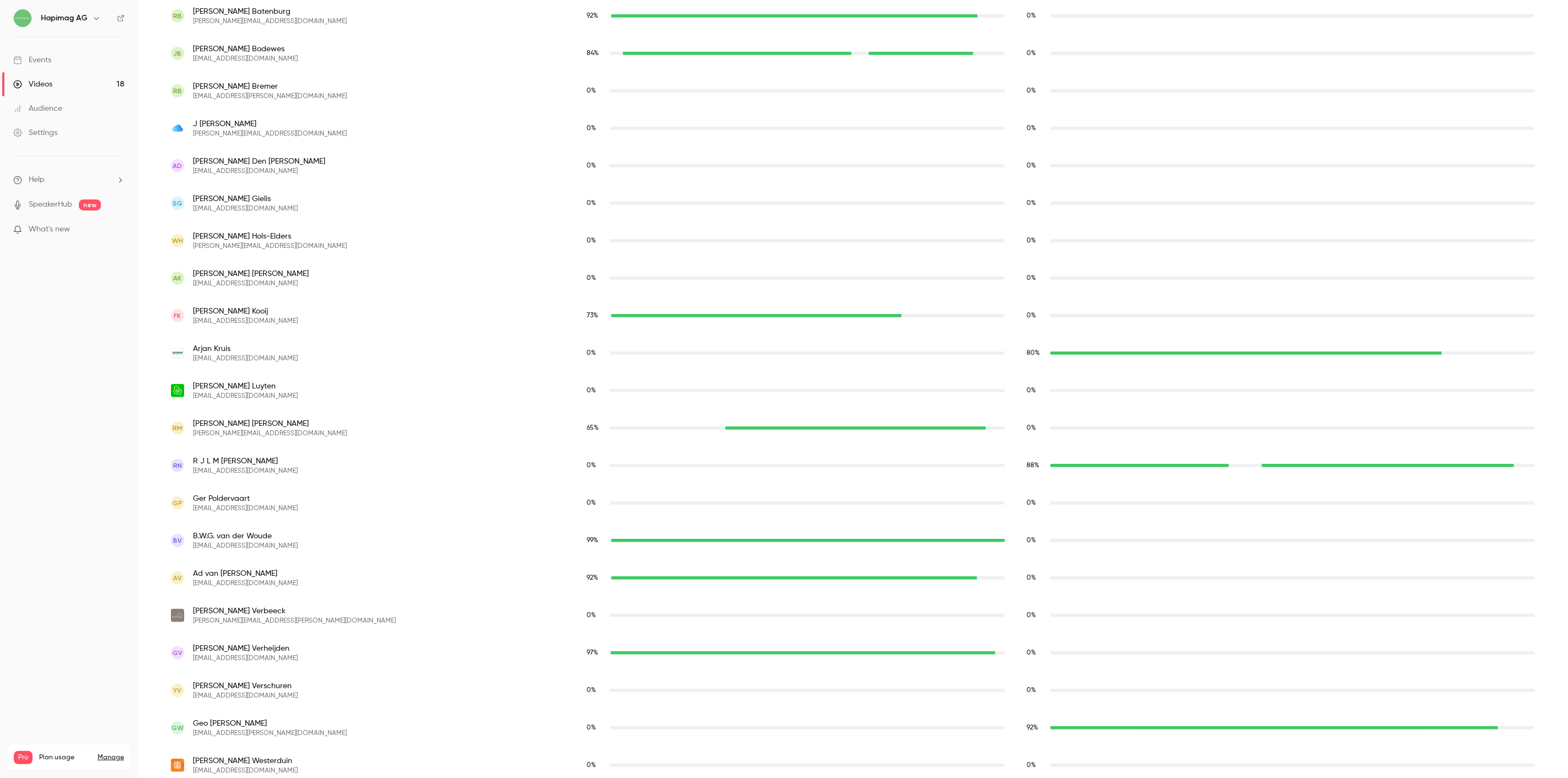
scroll to position [472, 0]
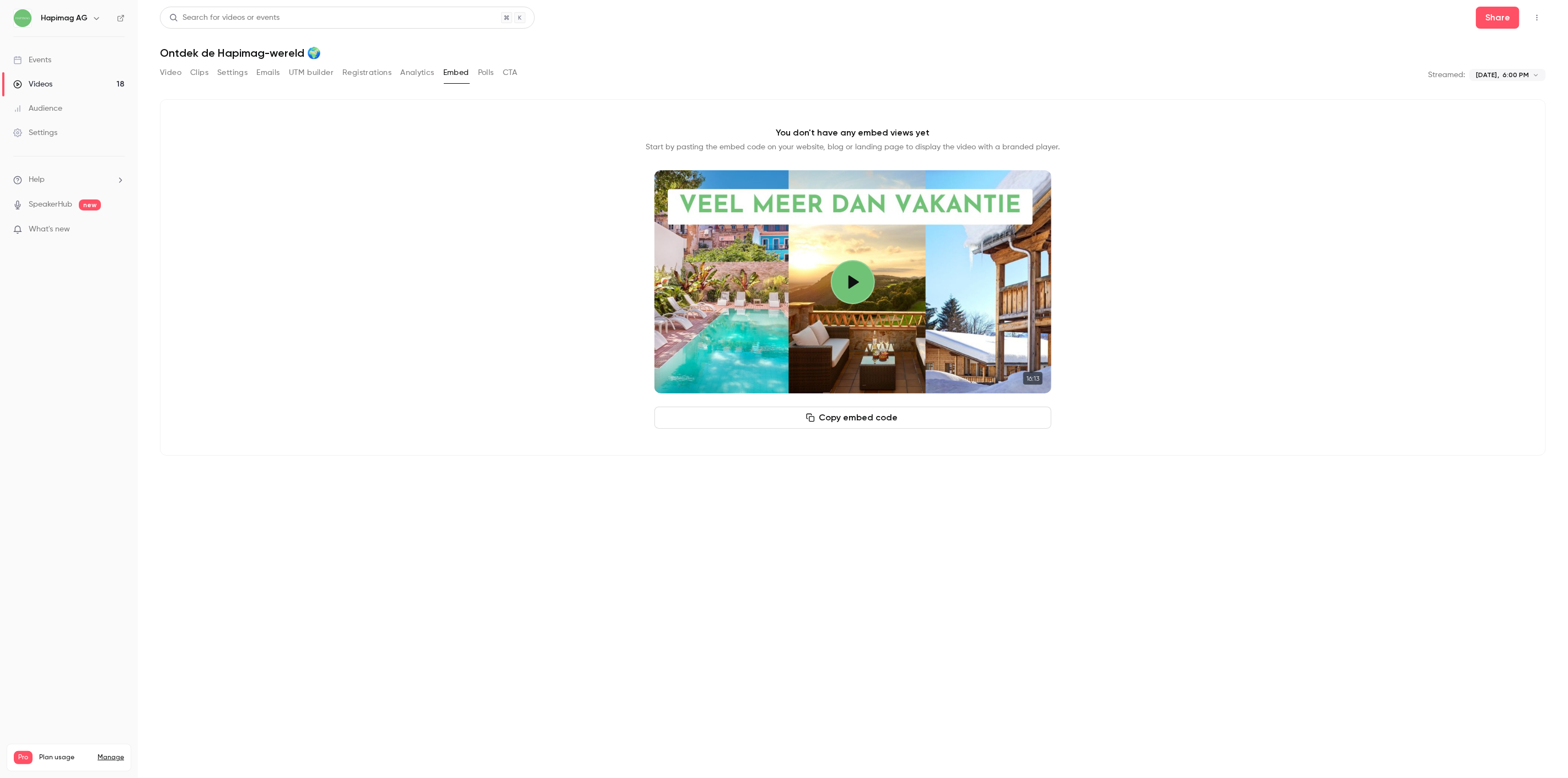
click at [70, 64] on link "Events" at bounding box center [69, 60] width 138 height 25
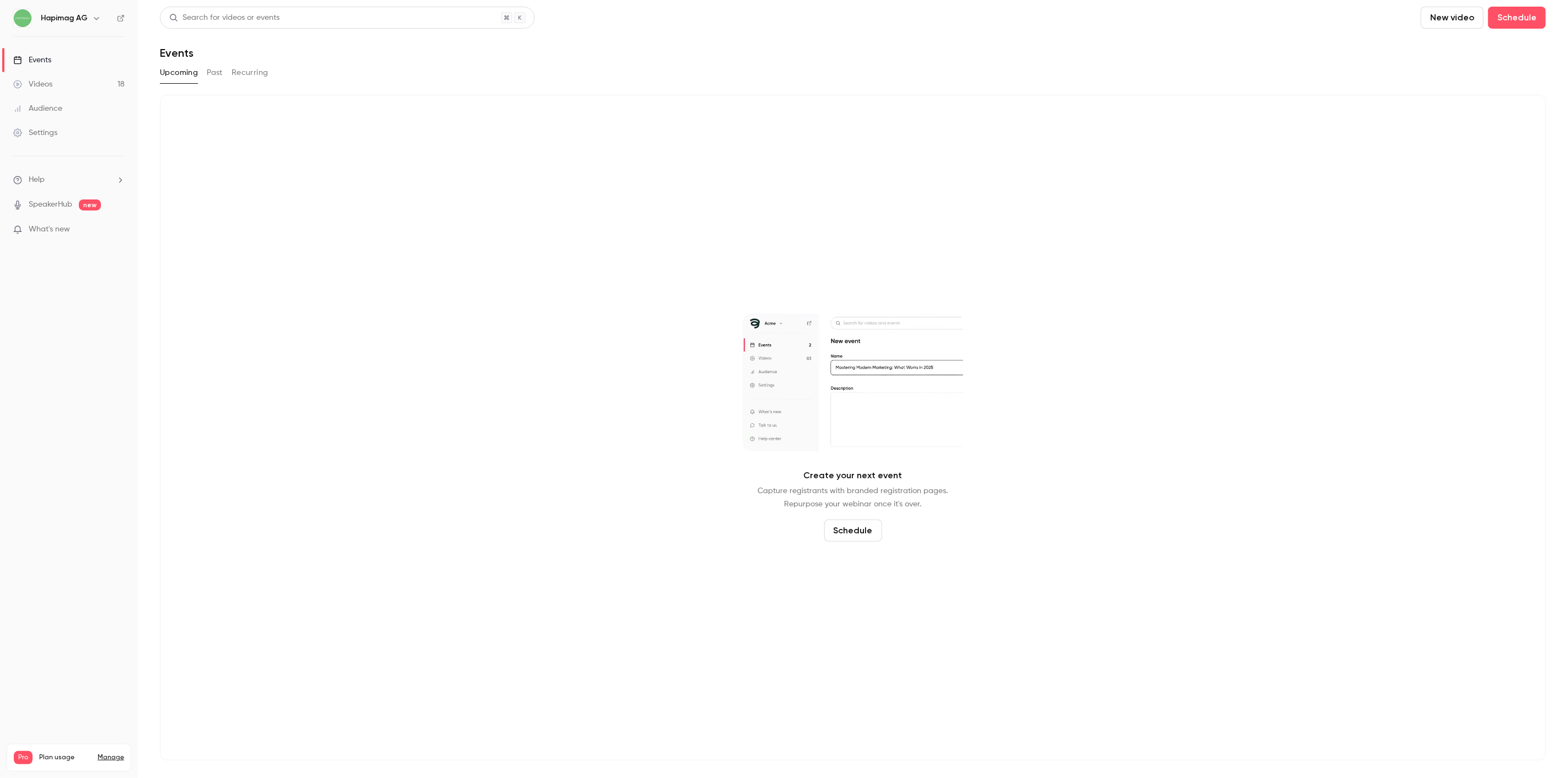
click at [221, 74] on button "Past" at bounding box center [214, 73] width 16 height 18
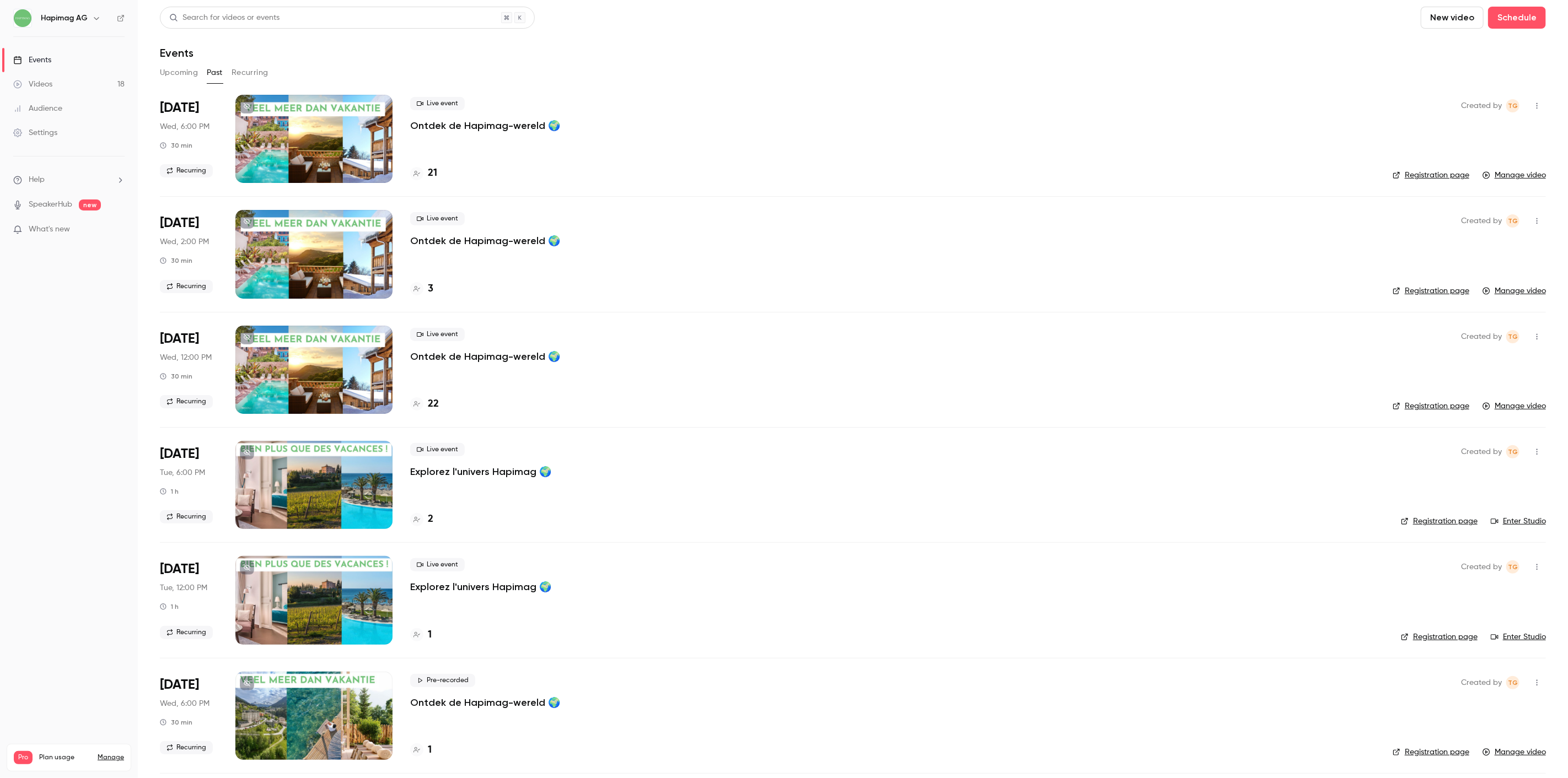
click at [516, 241] on p "Ontdek de Hapimag-wereld 🌍" at bounding box center [486, 240] width 150 height 13
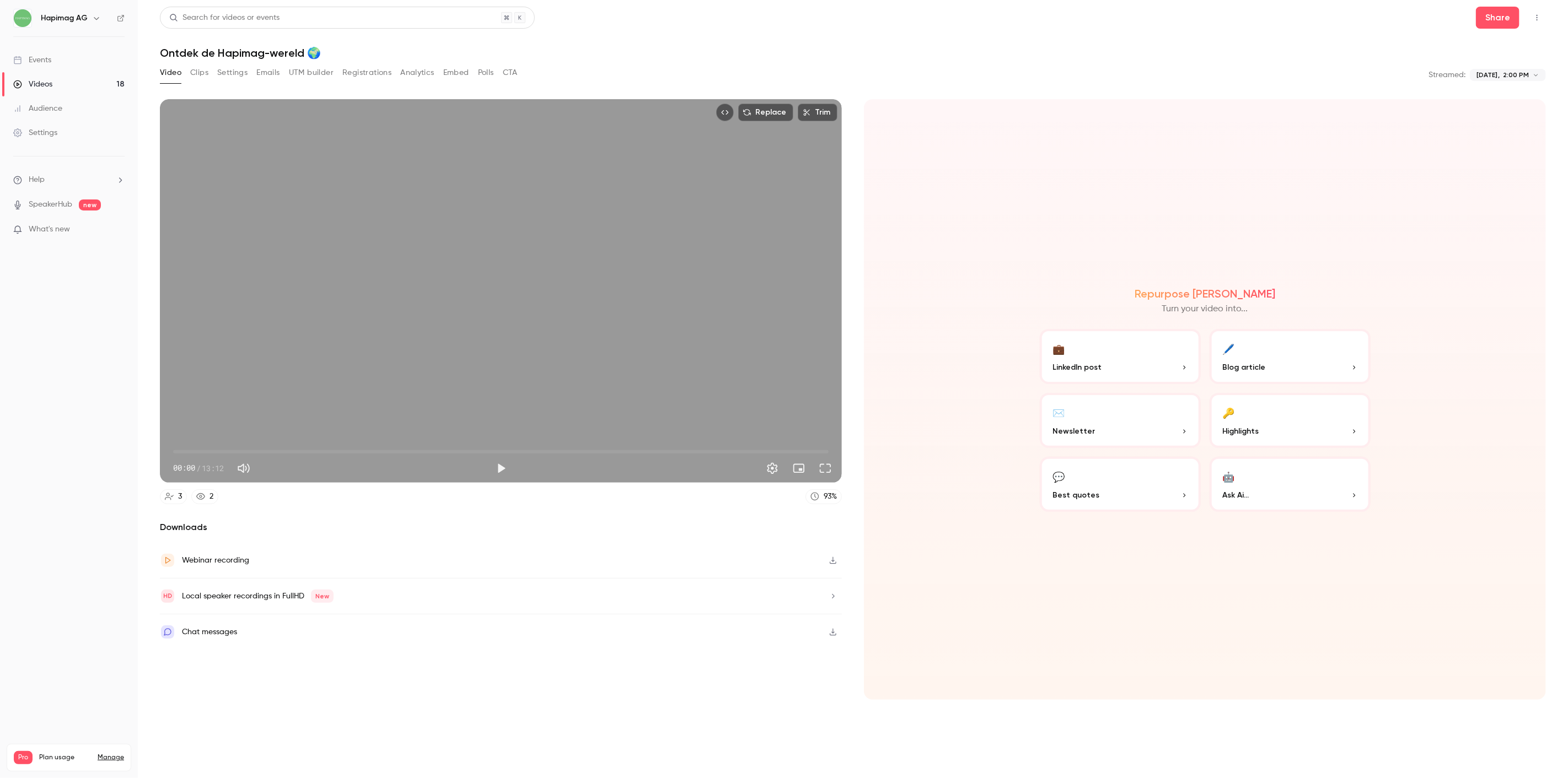
click at [426, 78] on button "Analytics" at bounding box center [417, 73] width 34 height 18
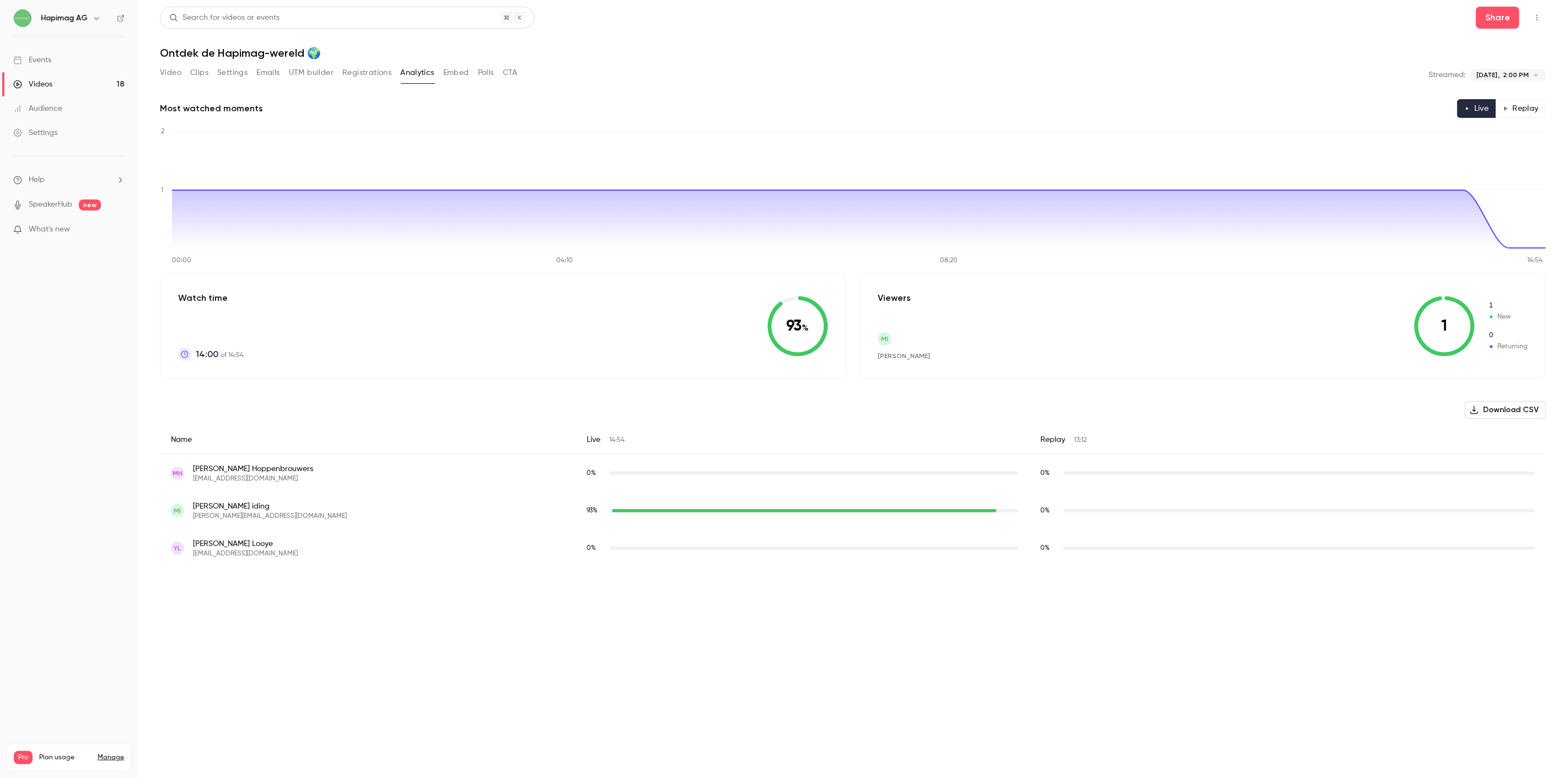
click at [44, 79] on div "Videos" at bounding box center [32, 84] width 39 height 11
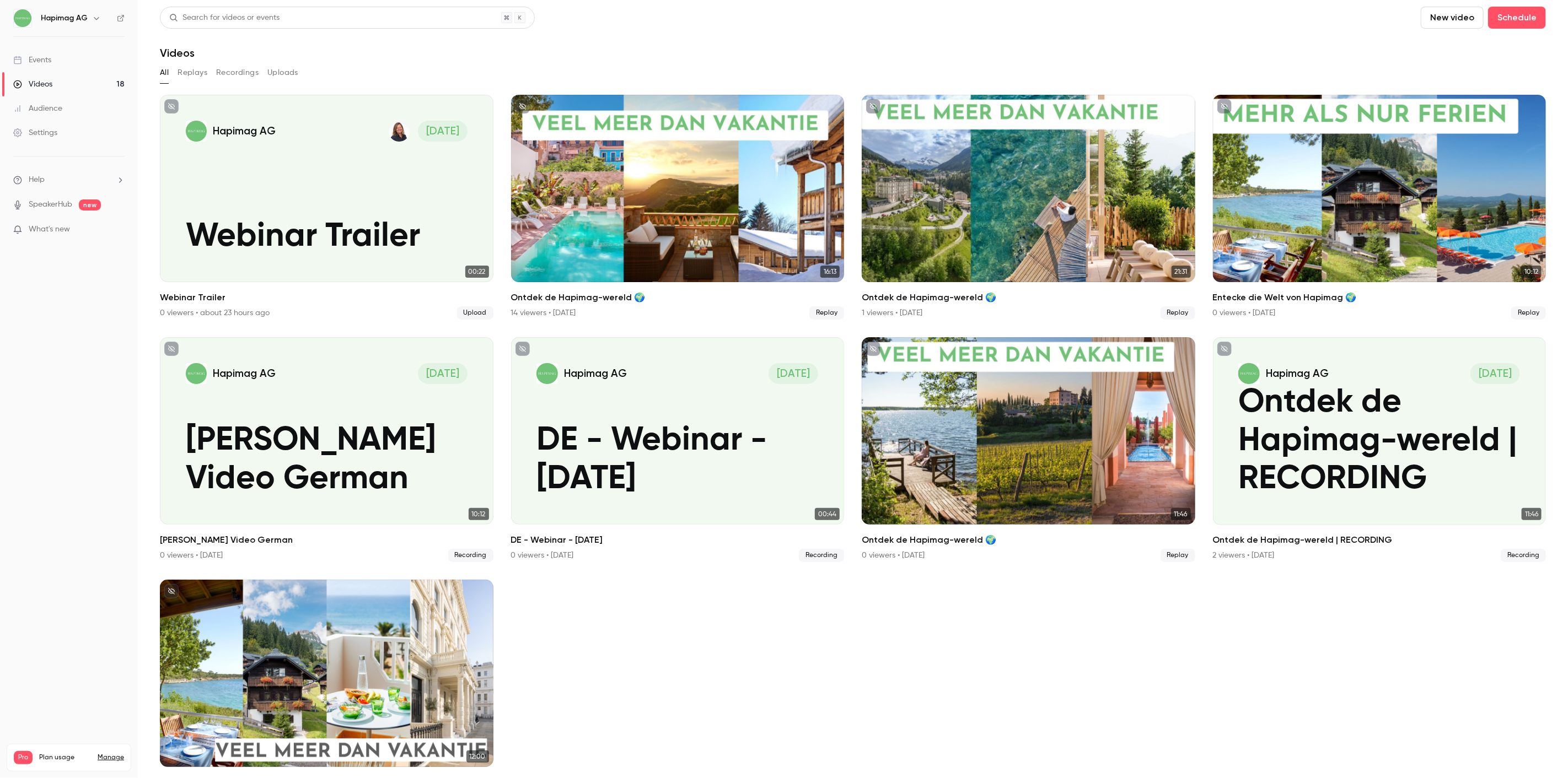
click at [48, 60] on div "Events" at bounding box center [32, 60] width 38 height 11
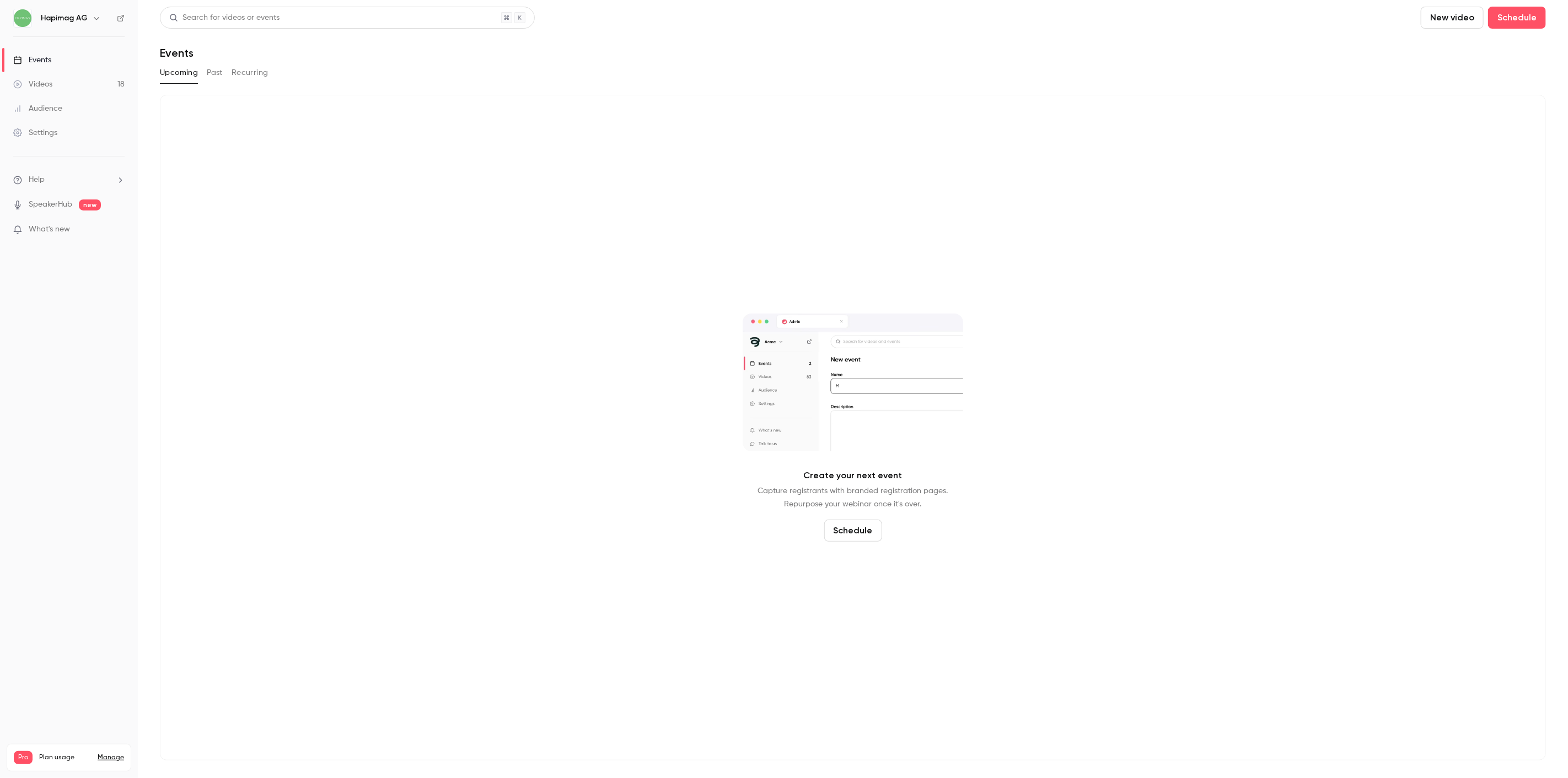
click at [211, 70] on button "Past" at bounding box center [214, 73] width 16 height 18
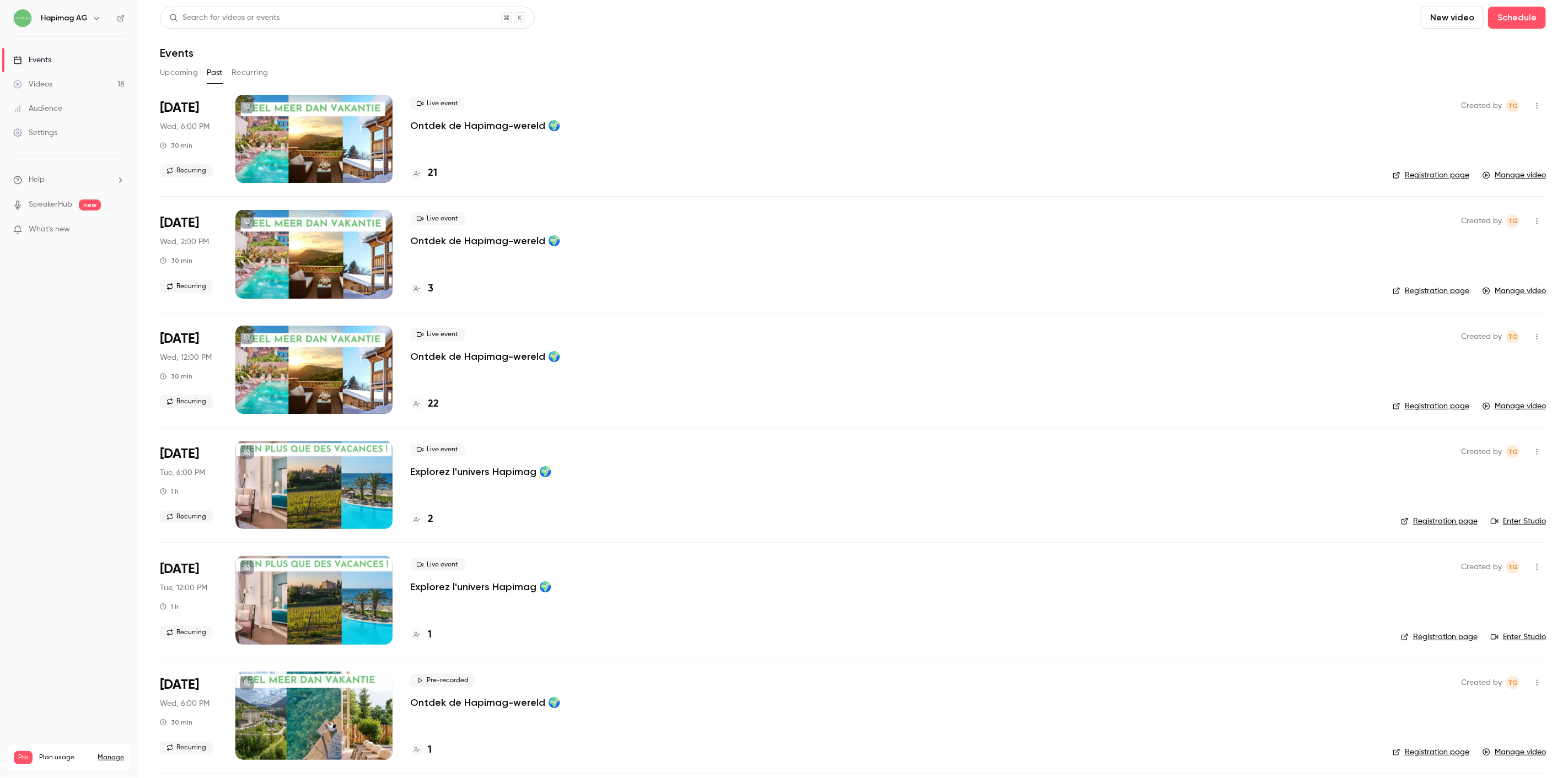
click at [463, 359] on p "Ontdek de Hapimag-wereld 🌍" at bounding box center [486, 356] width 150 height 13
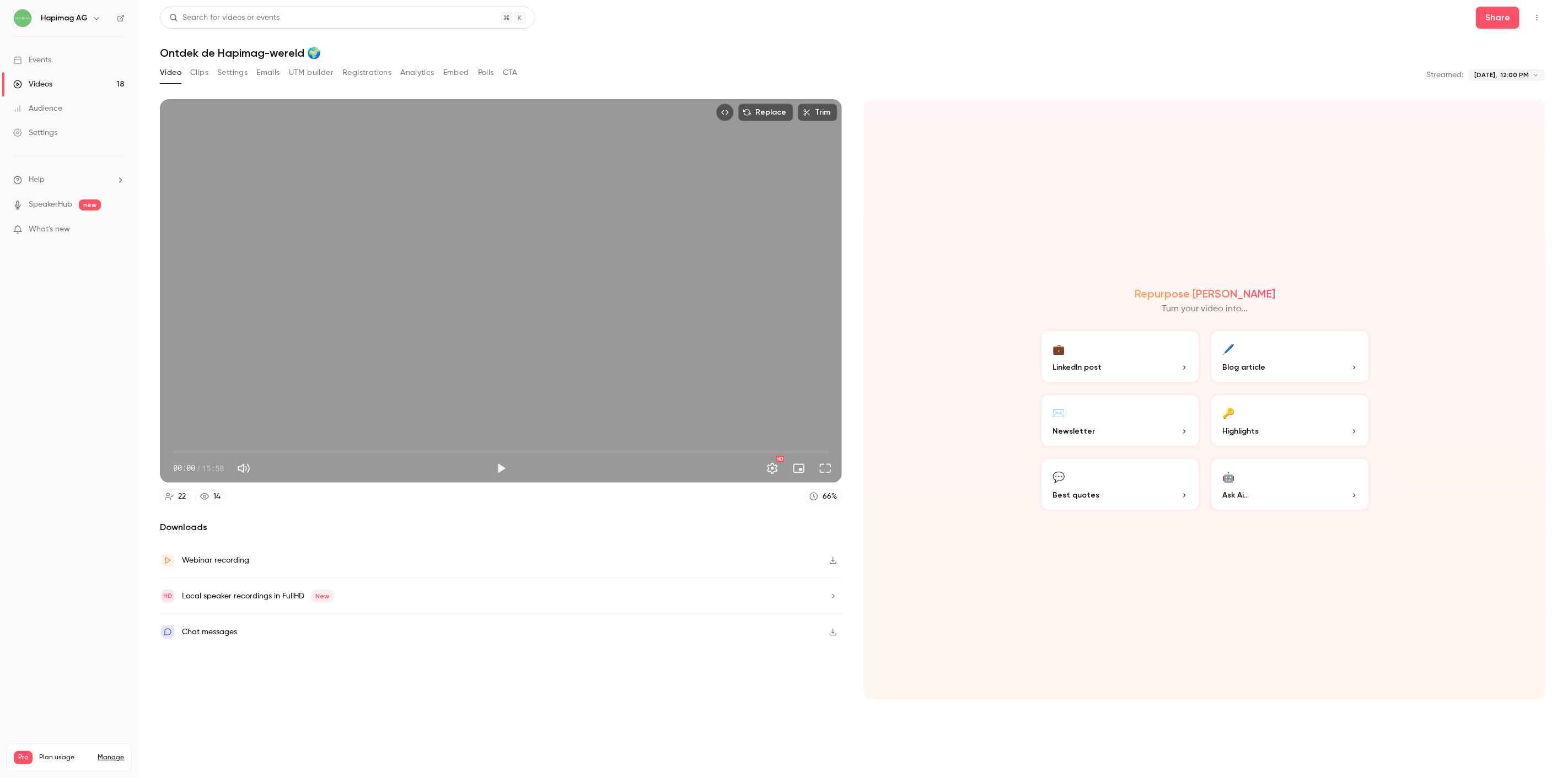
click at [367, 75] on button "Registrations" at bounding box center [367, 73] width 49 height 18
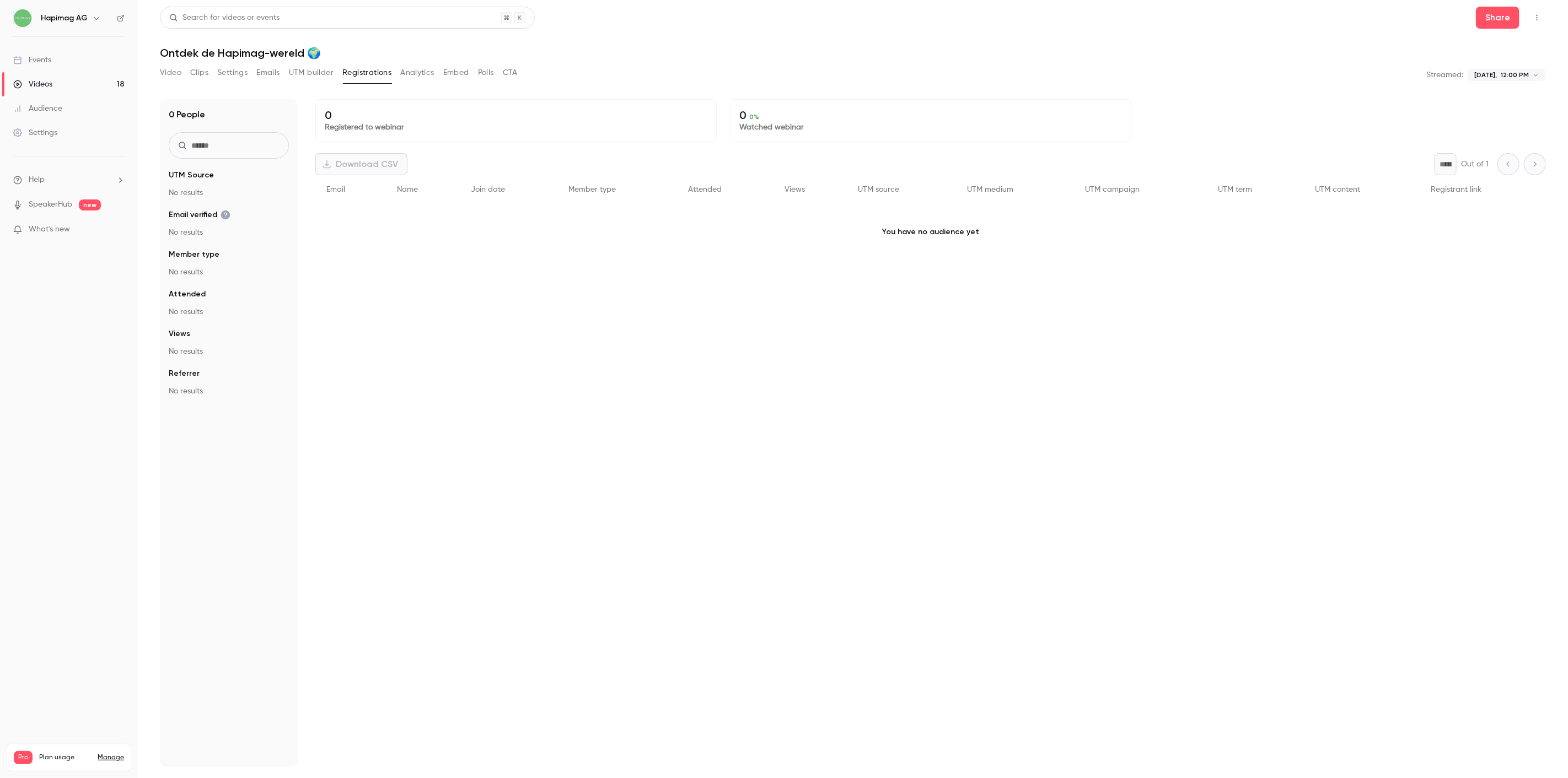
click at [430, 81] on button "Analytics" at bounding box center [417, 73] width 34 height 18
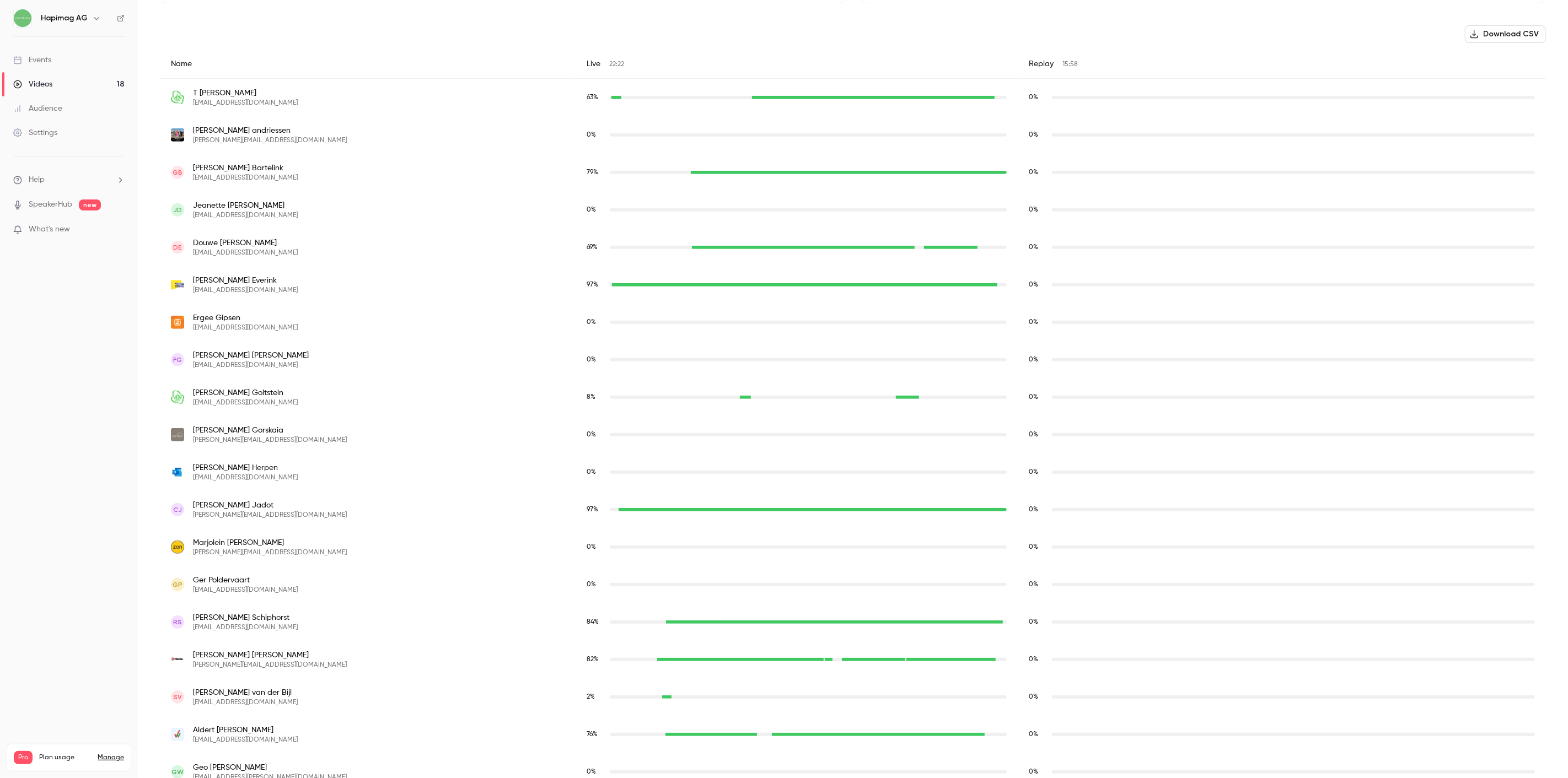
scroll to position [509, 0]
